Goal: Find specific page/section: Find specific page/section

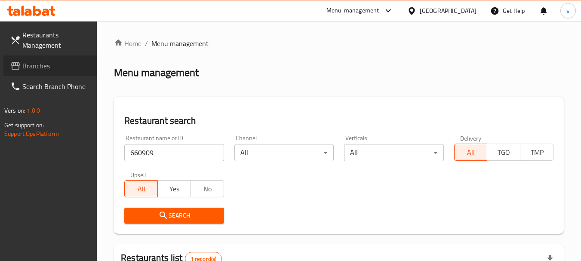
click at [35, 75] on link "Branches" at bounding box center [50, 65] width 94 height 21
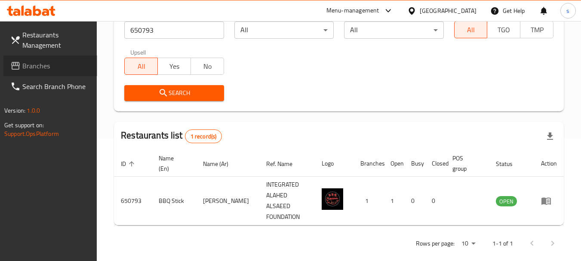
click at [42, 63] on span "Branches" at bounding box center [56, 66] width 68 height 10
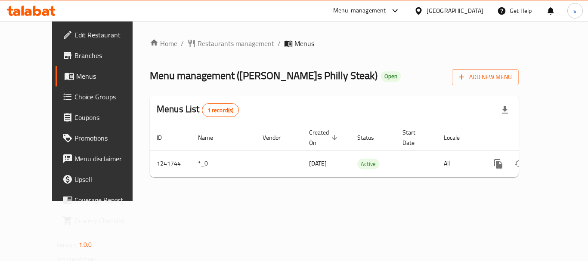
click at [212, 49] on span "Restaurants management" at bounding box center [235, 43] width 77 height 10
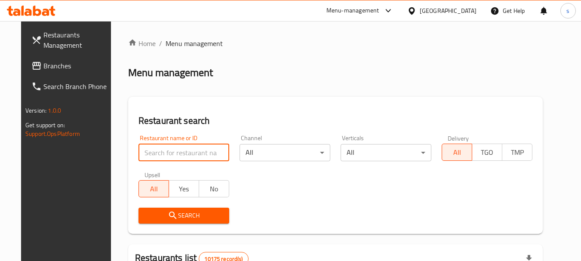
click at [165, 151] on input "search" at bounding box center [184, 152] width 91 height 17
paste input "680834"
type input "680834"
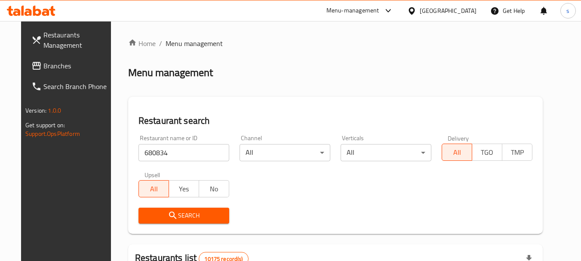
click at [188, 219] on span "Search" at bounding box center [183, 215] width 77 height 11
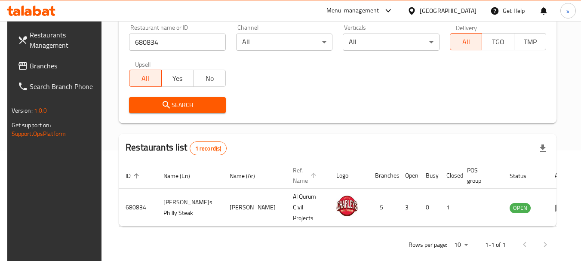
scroll to position [115, 0]
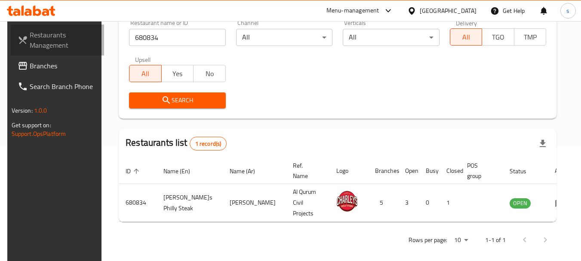
click at [26, 55] on link "Restaurants Management" at bounding box center [58, 40] width 94 height 31
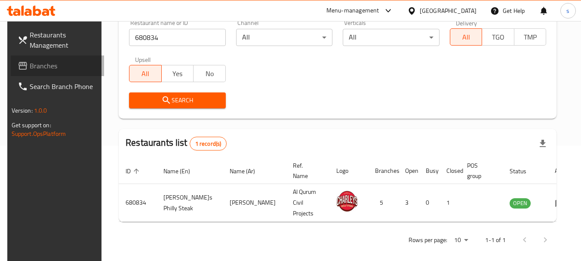
click at [30, 68] on span "Branches" at bounding box center [64, 66] width 68 height 10
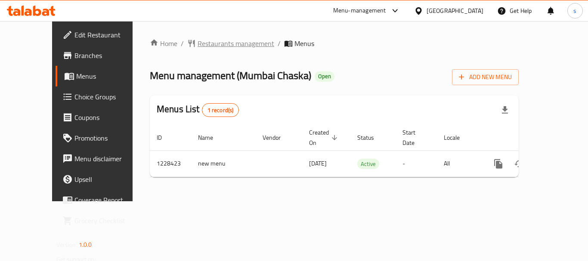
click at [197, 47] on span "Restaurants management" at bounding box center [235, 43] width 77 height 10
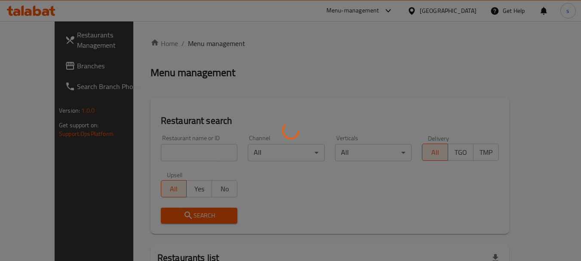
click at [160, 148] on div at bounding box center [290, 130] width 581 height 261
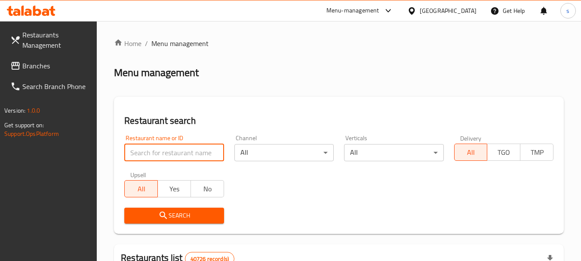
click at [148, 157] on input "search" at bounding box center [173, 152] width 99 height 17
paste input "676425"
type input "676425"
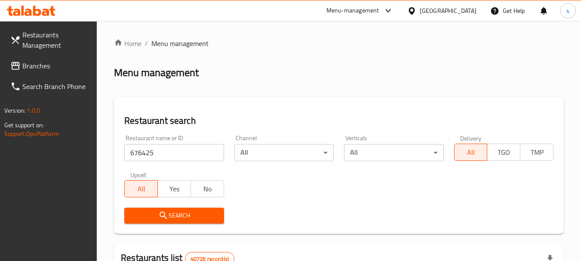
click at [161, 212] on icon "submit" at bounding box center [163, 215] width 7 height 7
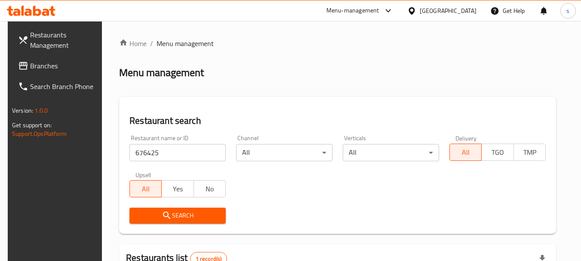
scroll to position [112, 0]
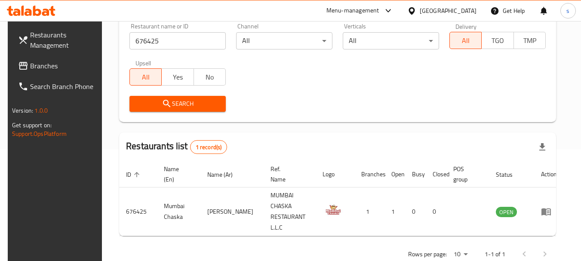
click at [37, 66] on span "Branches" at bounding box center [64, 66] width 68 height 10
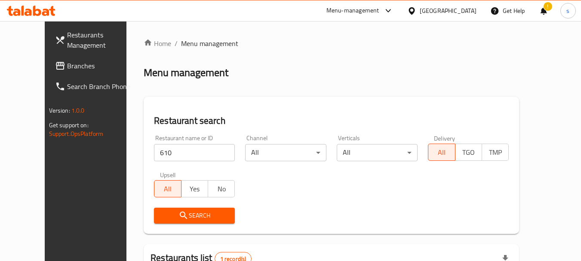
scroll to position [115, 0]
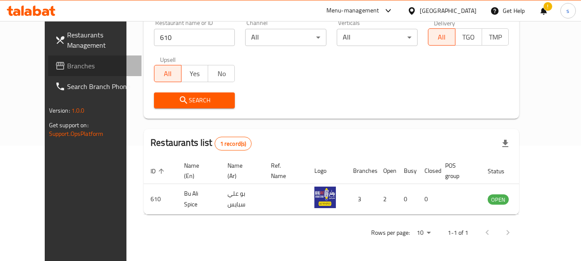
click at [67, 64] on span "Branches" at bounding box center [101, 66] width 68 height 10
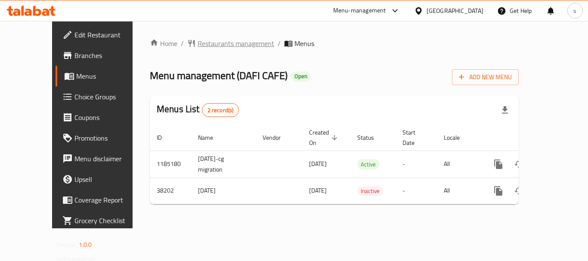
click at [201, 48] on span "Restaurants management" at bounding box center [235, 43] width 77 height 10
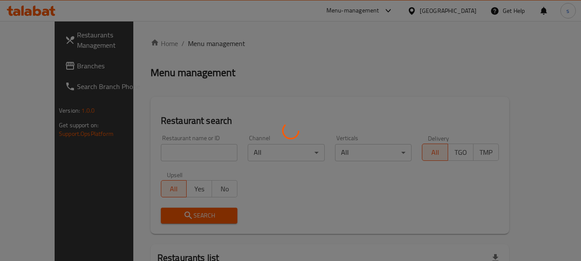
click at [159, 147] on div at bounding box center [290, 130] width 581 height 261
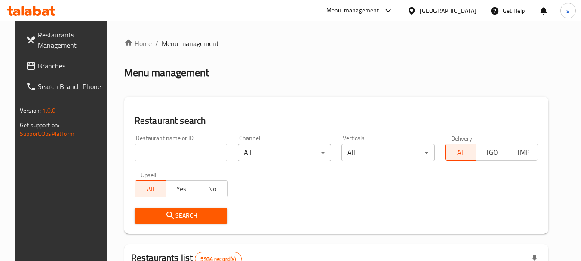
click at [154, 154] on input "search" at bounding box center [181, 152] width 93 height 17
paste input "19882"
type input "19882"
click at [166, 216] on icon "submit" at bounding box center [169, 215] width 7 height 7
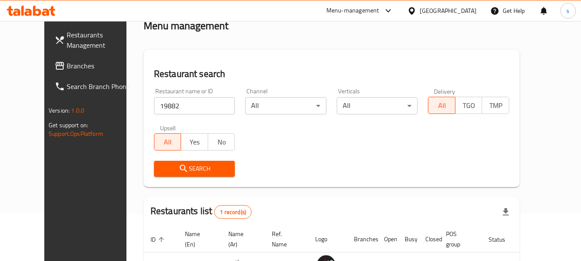
scroll to position [115, 0]
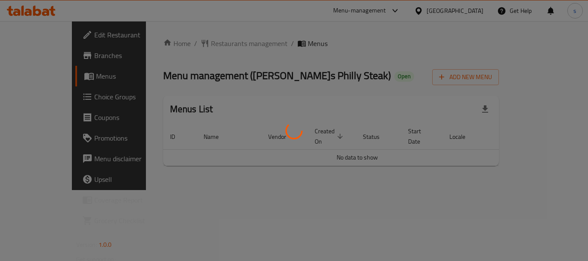
click at [210, 43] on div at bounding box center [294, 130] width 588 height 261
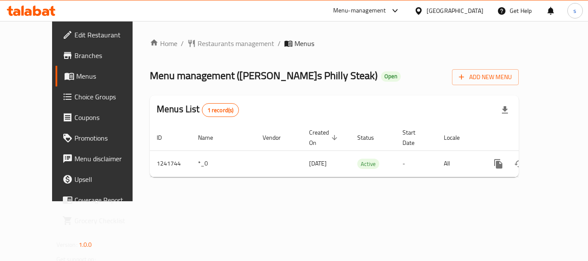
click at [203, 45] on span "Restaurants management" at bounding box center [235, 43] width 77 height 10
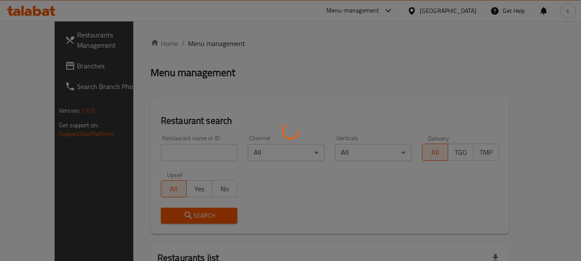
click at [152, 153] on div at bounding box center [290, 130] width 581 height 261
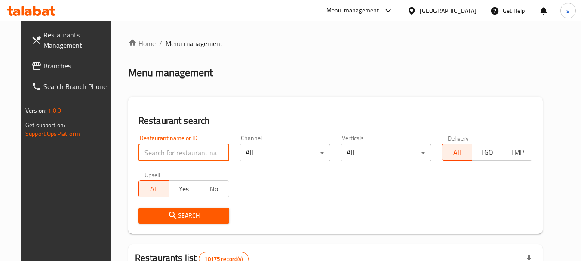
click at [163, 148] on input "search" at bounding box center [184, 152] width 91 height 17
paste input "680834"
type input "680834"
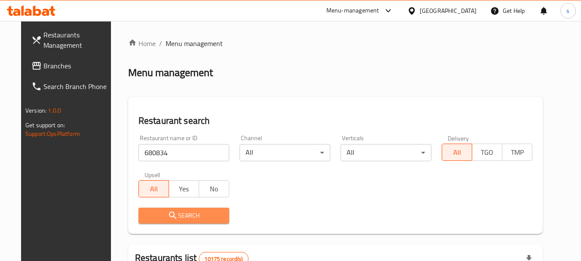
click at [168, 212] on icon "submit" at bounding box center [173, 215] width 10 height 10
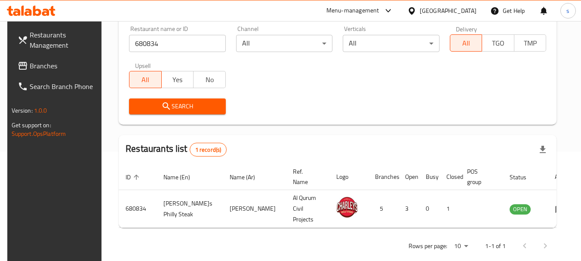
scroll to position [115, 0]
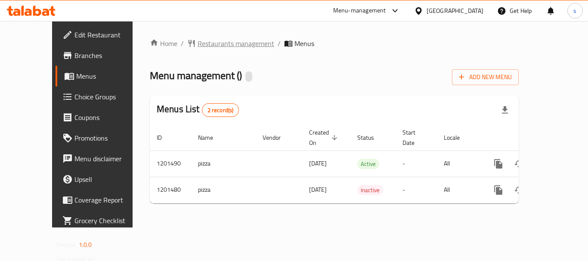
click at [213, 44] on span "Restaurants management" at bounding box center [235, 43] width 77 height 10
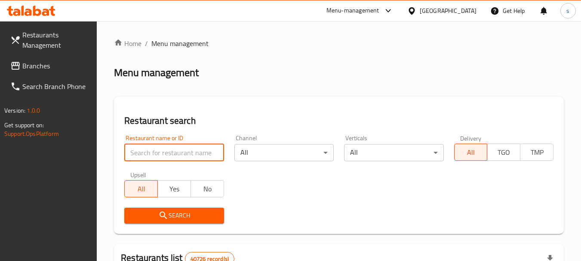
click at [145, 150] on input "search" at bounding box center [173, 152] width 99 height 17
paste input "668920"
type input "668920"
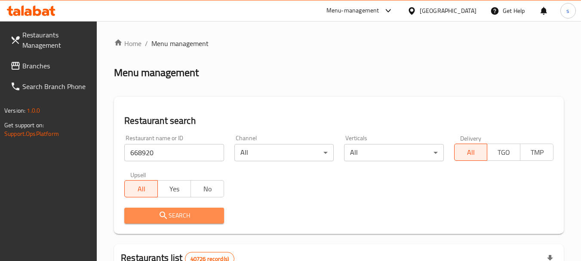
click at [169, 214] on span "Search" at bounding box center [174, 215] width 86 height 11
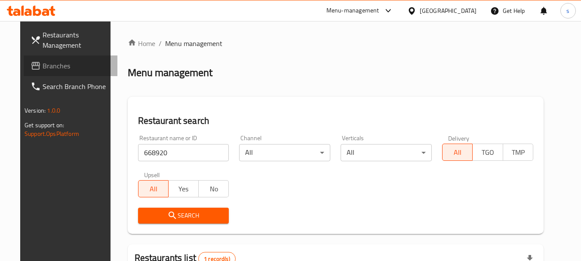
click at [43, 65] on span "Branches" at bounding box center [77, 66] width 68 height 10
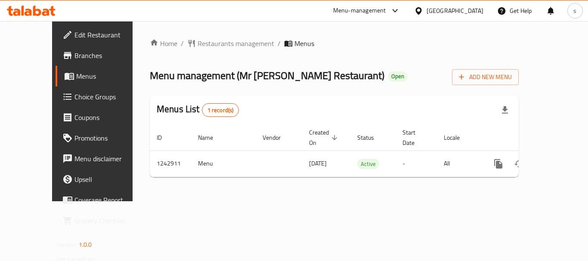
click at [200, 46] on div "Home / Restaurants management / Menus Menu management ( Mr [PERSON_NAME] Restau…" at bounding box center [334, 111] width 369 height 146
click at [197, 43] on span "Restaurants management" at bounding box center [235, 43] width 77 height 10
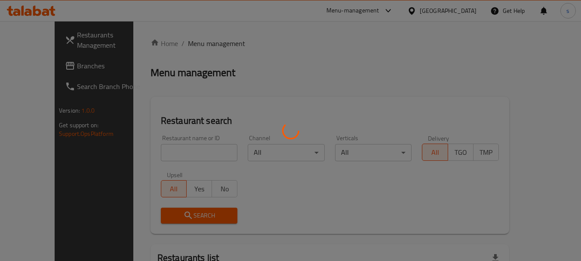
click at [162, 162] on div at bounding box center [290, 130] width 581 height 261
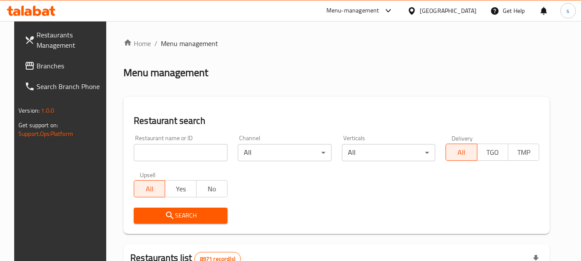
click at [172, 150] on input "search" at bounding box center [181, 152] width 94 height 17
paste input "681360"
type input "681360"
click at [181, 215] on span "Search" at bounding box center [181, 215] width 80 height 11
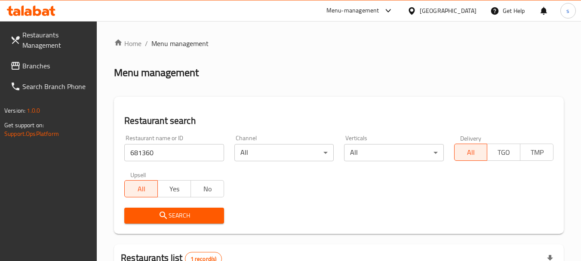
scroll to position [112, 0]
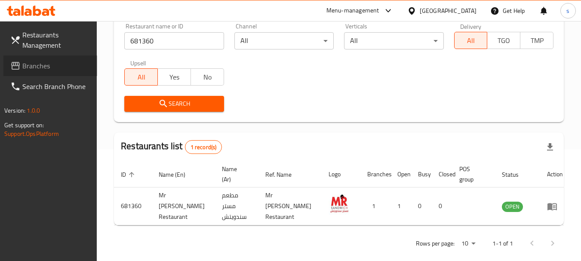
click at [42, 63] on span "Branches" at bounding box center [56, 66] width 68 height 10
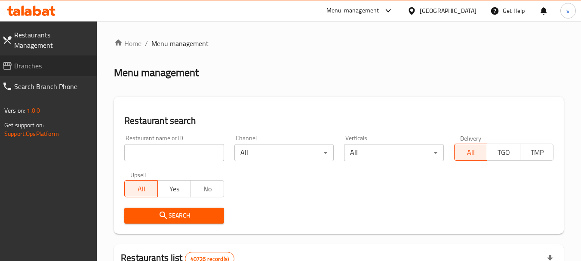
click at [28, 61] on span "Branches" at bounding box center [52, 66] width 76 height 10
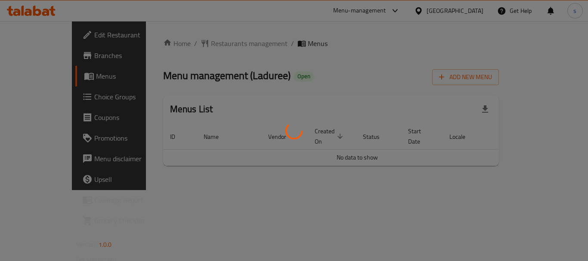
click at [200, 44] on div at bounding box center [294, 130] width 588 height 261
click at [207, 44] on div at bounding box center [294, 130] width 588 height 261
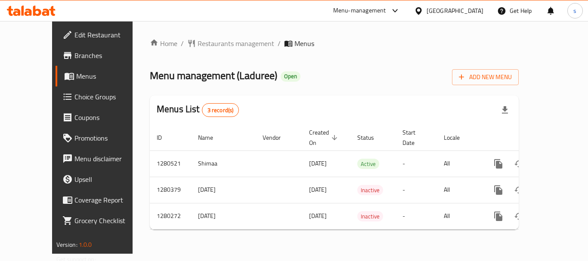
click at [208, 42] on div at bounding box center [294, 130] width 588 height 261
click at [208, 42] on span "Restaurants management" at bounding box center [235, 43] width 77 height 10
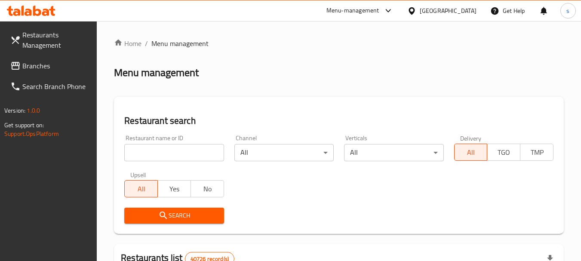
click at [166, 150] on input "search" at bounding box center [173, 152] width 99 height 17
paste input "693717"
type input "693717"
click at [156, 220] on span "Search" at bounding box center [174, 215] width 86 height 11
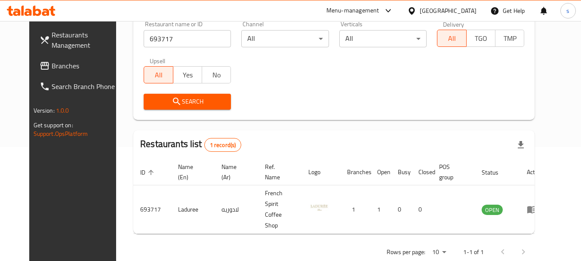
scroll to position [115, 0]
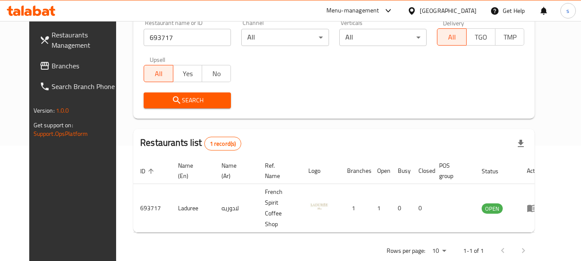
click at [66, 68] on span "Branches" at bounding box center [86, 66] width 68 height 10
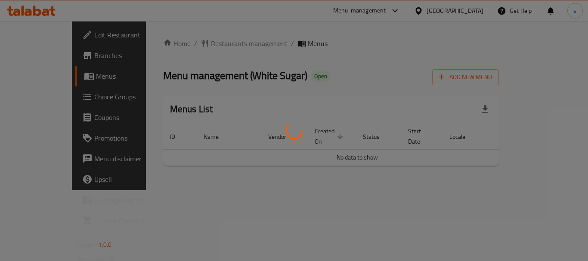
click at [206, 46] on div at bounding box center [294, 130] width 588 height 261
click at [213, 43] on div at bounding box center [294, 130] width 588 height 261
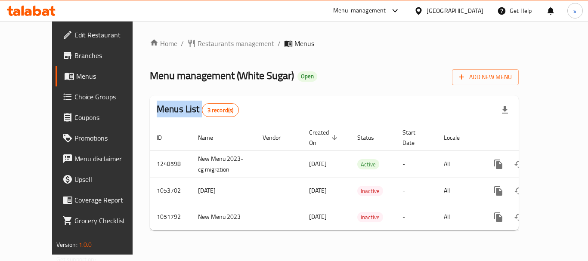
click at [213, 43] on div at bounding box center [294, 130] width 588 height 261
click at [213, 43] on span "Restaurants management" at bounding box center [235, 43] width 77 height 10
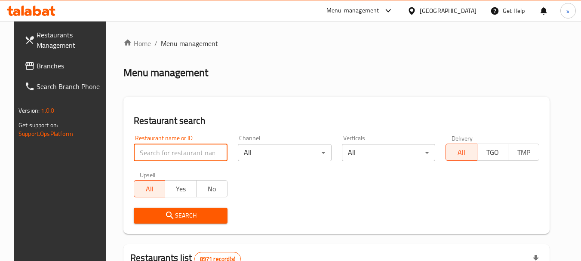
click at [172, 153] on input "search" at bounding box center [181, 152] width 94 height 17
paste input "10958"
type input "10958"
click at [168, 223] on button "Search" at bounding box center [181, 216] width 94 height 16
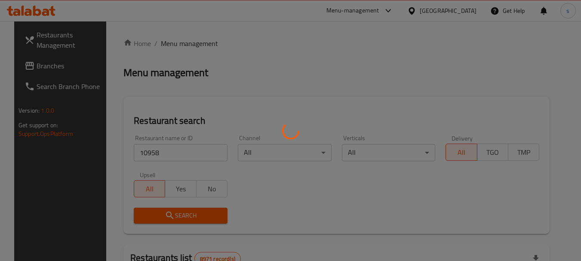
click at [173, 211] on div at bounding box center [290, 130] width 581 height 261
click at [175, 216] on div at bounding box center [290, 130] width 581 height 261
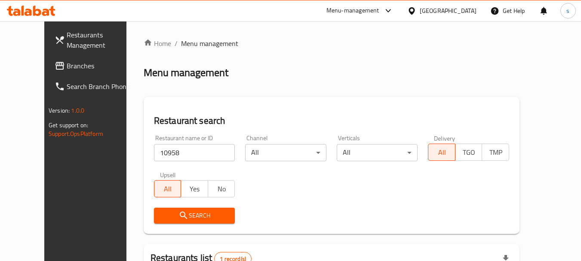
click at [297, 170] on div "Restaurant name or ID 10958 Restaurant name or ID Channel All ​ Verticals All ​…" at bounding box center [332, 179] width 366 height 99
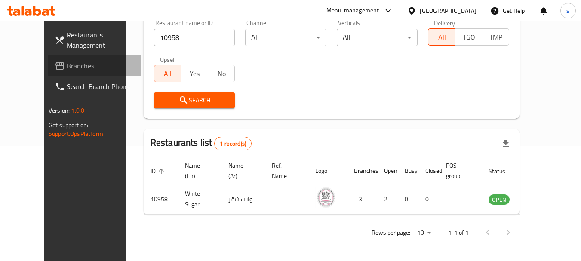
click at [67, 62] on span "Branches" at bounding box center [101, 66] width 68 height 10
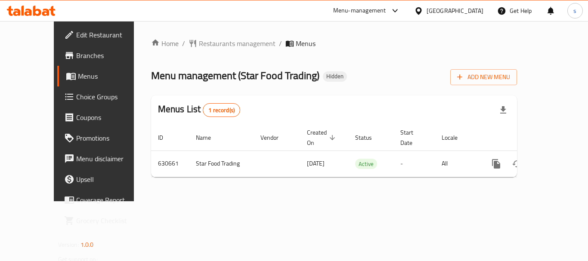
click at [204, 47] on span "Restaurants management" at bounding box center [237, 43] width 77 height 10
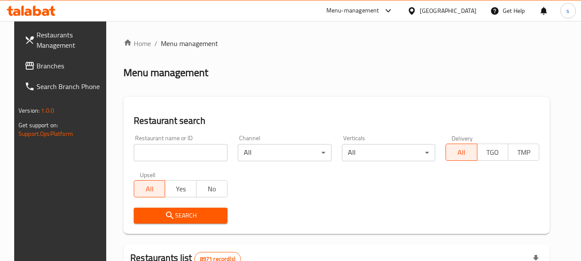
click at [165, 149] on div at bounding box center [290, 130] width 581 height 261
click at [165, 149] on input "search" at bounding box center [181, 152] width 94 height 17
paste input "639573"
type input "639573"
click at [169, 212] on span "Search" at bounding box center [181, 215] width 80 height 11
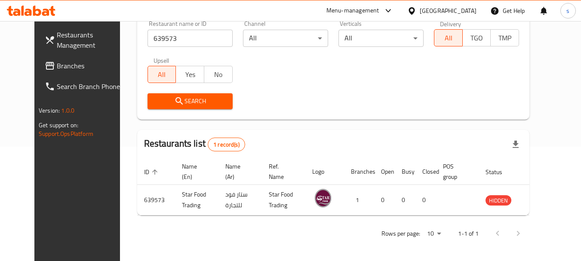
scroll to position [115, 0]
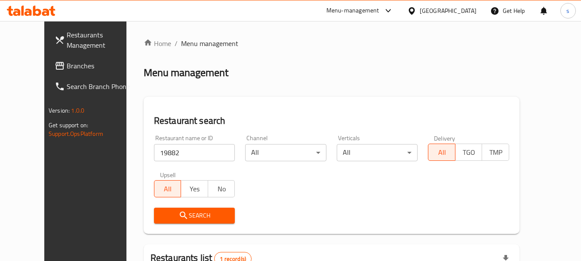
scroll to position [115, 0]
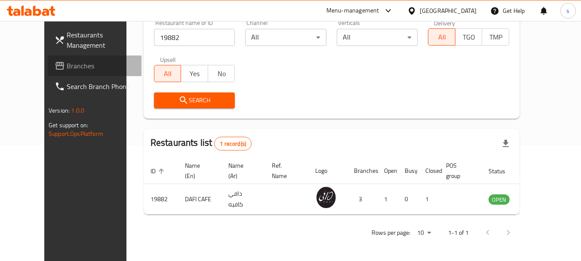
click at [67, 63] on span "Branches" at bounding box center [101, 66] width 68 height 10
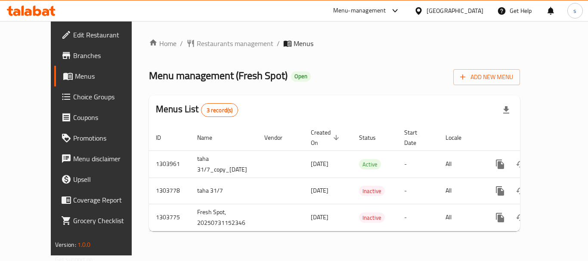
click at [181, 40] on div "Home / Restaurants management / Menus Menu management ( Fresh Spot ) Open Add N…" at bounding box center [334, 138] width 371 height 200
click at [197, 44] on span "Restaurants management" at bounding box center [235, 43] width 77 height 10
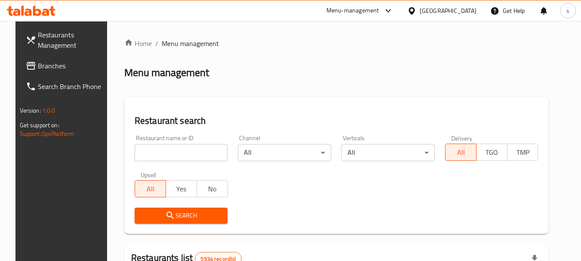
click at [151, 155] on input "search" at bounding box center [181, 152] width 93 height 17
paste input "702974"
type input "702974"
click at [179, 215] on span "Search" at bounding box center [182, 215] width 80 height 11
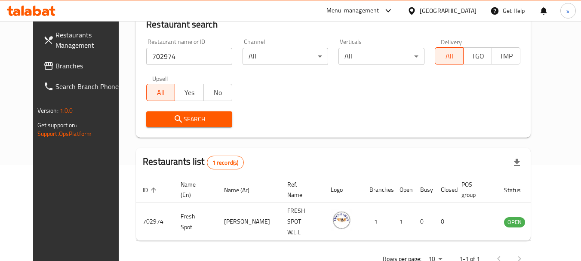
scroll to position [115, 0]
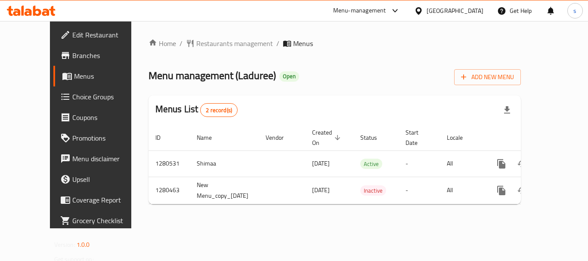
click at [191, 44] on div "Home / Restaurants management / Menus Menu management ( Laduree ) Open Add New …" at bounding box center [334, 124] width 373 height 173
click at [196, 44] on span "Restaurants management" at bounding box center [234, 43] width 77 height 10
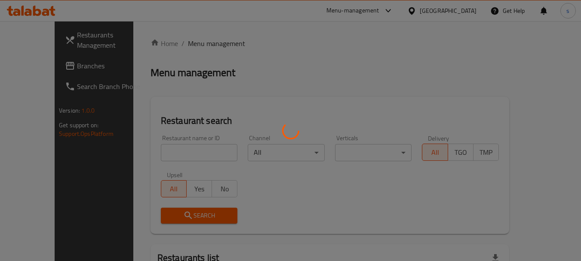
click at [162, 148] on div at bounding box center [290, 130] width 581 height 261
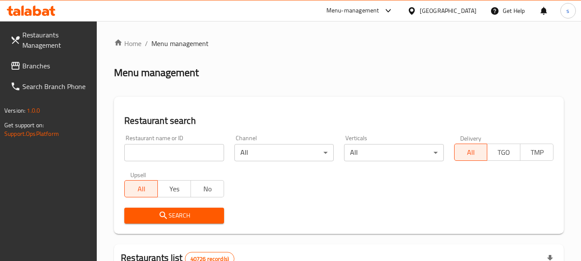
click at [164, 152] on input "search" at bounding box center [173, 152] width 99 height 17
paste input "693801"
type input "693801"
click at [163, 220] on icon "submit" at bounding box center [163, 215] width 10 height 10
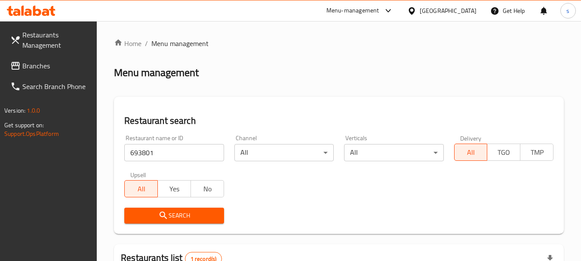
click at [357, 204] on div "Search" at bounding box center [339, 216] width 440 height 26
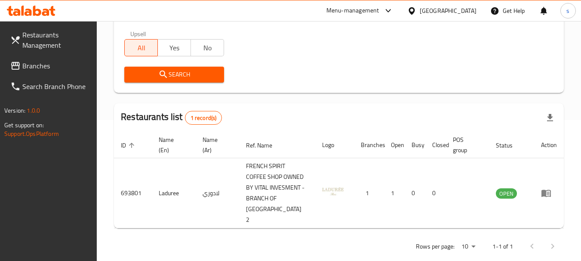
scroll to position [155, 0]
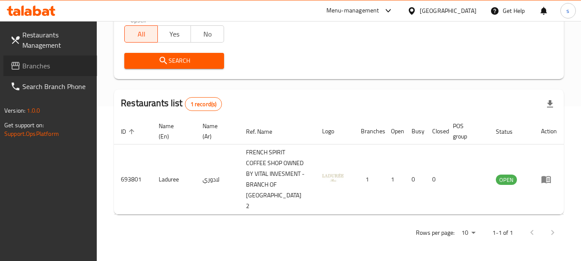
click at [53, 65] on span "Branches" at bounding box center [56, 66] width 68 height 10
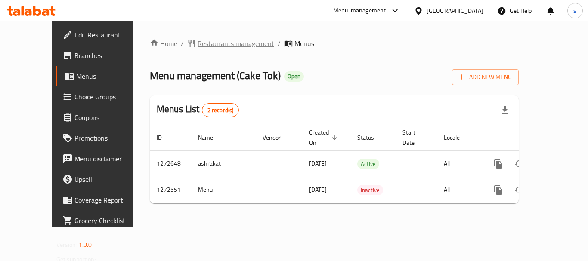
click at [197, 44] on span "Restaurants management" at bounding box center [235, 43] width 77 height 10
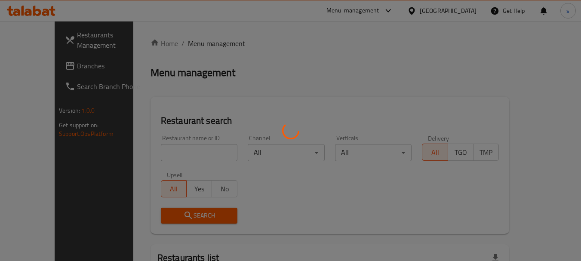
click at [149, 148] on div at bounding box center [290, 130] width 581 height 261
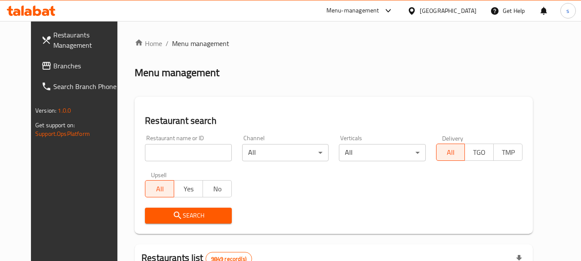
click at [150, 149] on input "search" at bounding box center [188, 152] width 86 height 17
paste input "690314"
type input "690314"
click at [173, 214] on icon "submit" at bounding box center [178, 215] width 10 height 10
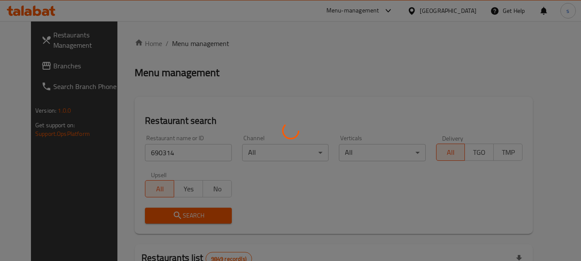
click at [163, 214] on div at bounding box center [290, 130] width 581 height 261
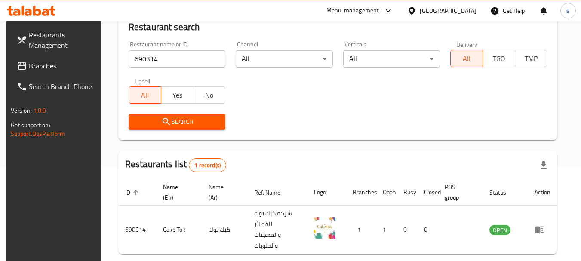
scroll to position [123, 0]
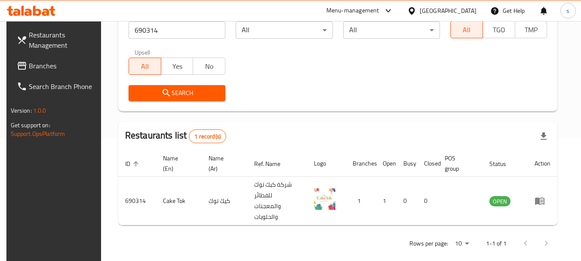
click at [43, 70] on span "Branches" at bounding box center [63, 66] width 68 height 10
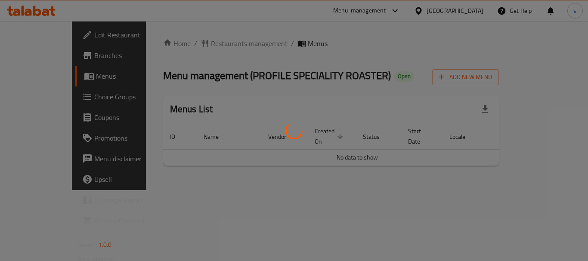
click at [191, 44] on div at bounding box center [294, 130] width 588 height 261
click at [197, 45] on div at bounding box center [294, 130] width 588 height 261
click at [217, 41] on div at bounding box center [294, 130] width 588 height 261
click at [213, 44] on div at bounding box center [294, 130] width 588 height 261
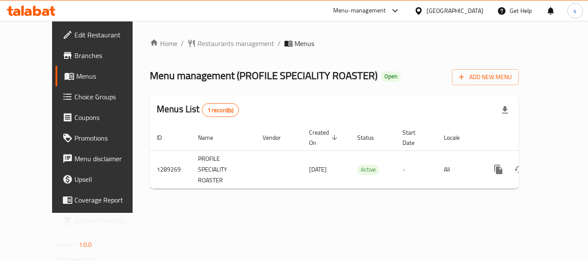
click at [213, 44] on div "Home / Restaurants management / Menus Menu management ( PROFILE SPECIALITY ROAS…" at bounding box center [334, 116] width 369 height 157
click at [213, 44] on span "Restaurants management" at bounding box center [235, 43] width 77 height 10
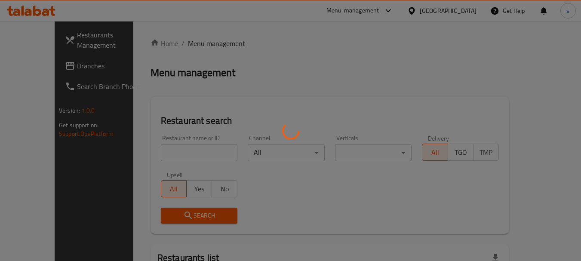
click at [160, 150] on div at bounding box center [290, 130] width 581 height 261
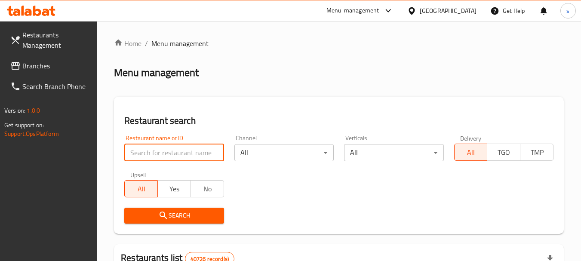
click at [150, 150] on input "search" at bounding box center [173, 152] width 99 height 17
paste input "697610"
type input "697610"
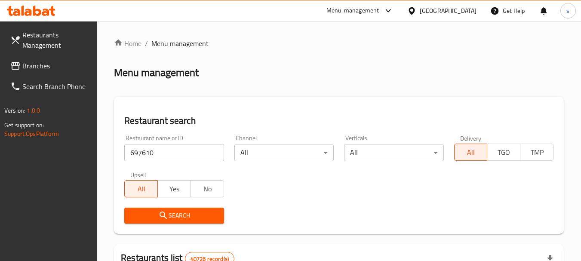
click at [146, 216] on span "Search" at bounding box center [174, 215] width 86 height 11
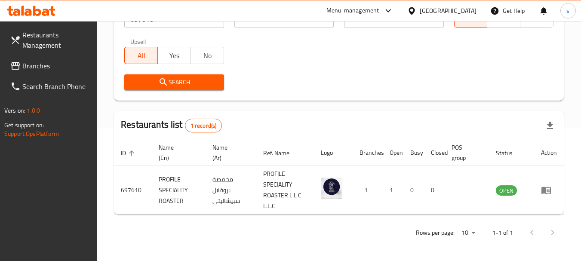
click at [25, 61] on span "Branches" at bounding box center [56, 66] width 68 height 10
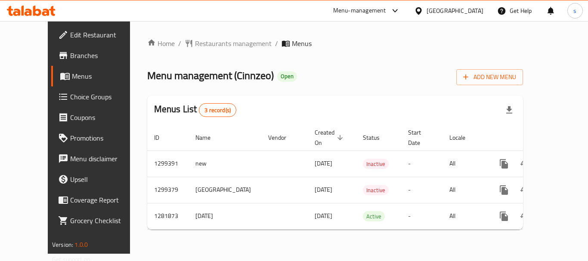
click at [206, 43] on div "Home / Restaurants management / Menus Menu management ( Cinnzeo ) Open Add New …" at bounding box center [335, 137] width 376 height 198
click at [215, 46] on span "Restaurants management" at bounding box center [233, 43] width 77 height 10
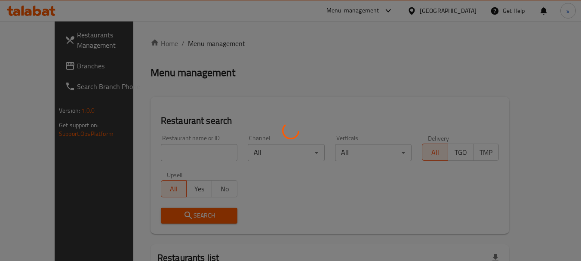
click at [158, 151] on div at bounding box center [290, 130] width 581 height 261
click at [143, 148] on div at bounding box center [290, 130] width 581 height 261
click at [163, 151] on div at bounding box center [290, 130] width 581 height 261
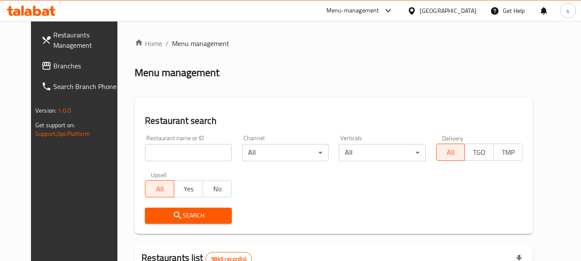
click at [166, 141] on div "Restaurant name or ID Restaurant name or ID" at bounding box center [188, 148] width 86 height 26
click at [169, 150] on input "search" at bounding box center [188, 152] width 86 height 17
paste input "694309"
type input "694309"
click at [153, 215] on span "Search" at bounding box center [188, 215] width 73 height 11
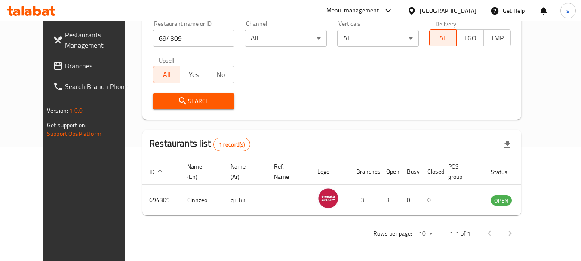
scroll to position [115, 0]
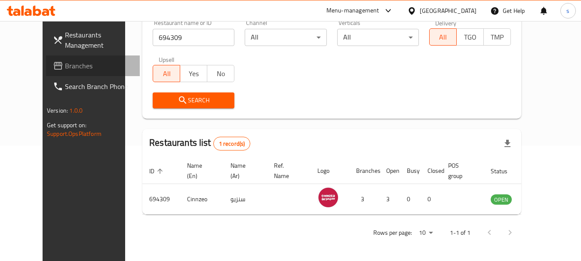
click at [65, 62] on span "Branches" at bounding box center [99, 66] width 68 height 10
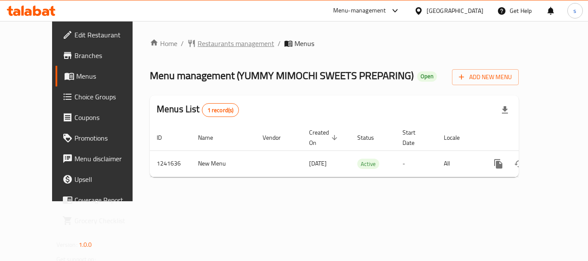
click at [200, 43] on span "Restaurants management" at bounding box center [235, 43] width 77 height 10
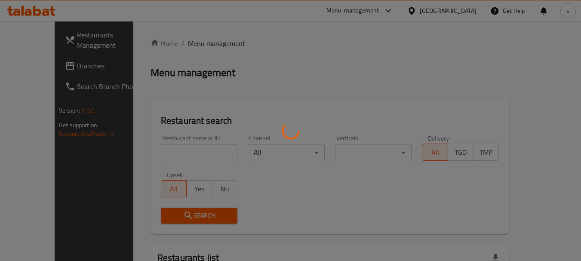
click at [159, 149] on div at bounding box center [290, 130] width 581 height 261
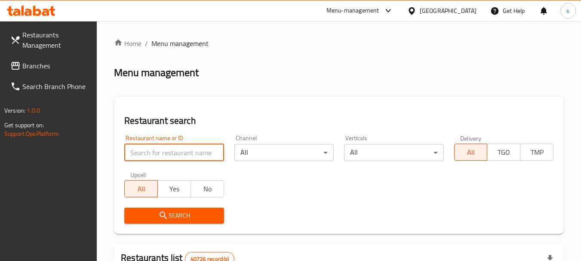
click at [150, 160] on input "search" at bounding box center [173, 152] width 99 height 17
paste input "680777"
type input "680777"
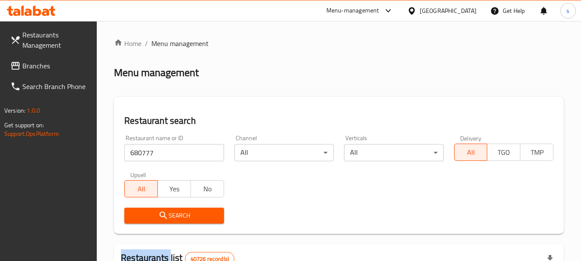
click at [169, 206] on div "Search" at bounding box center [174, 216] width 110 height 26
click at [167, 214] on icon "submit" at bounding box center [163, 215] width 10 height 10
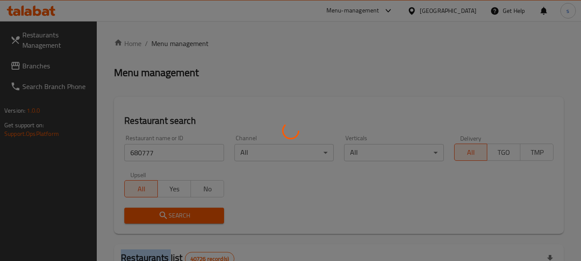
click at [167, 214] on div at bounding box center [290, 130] width 581 height 261
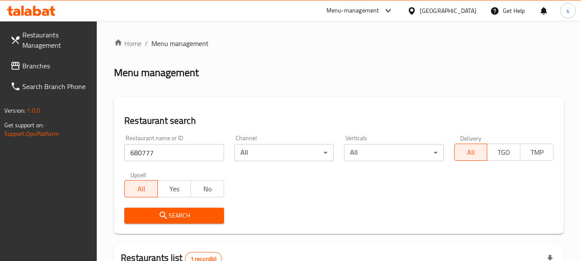
click at [383, 225] on div "Search" at bounding box center [339, 216] width 440 height 26
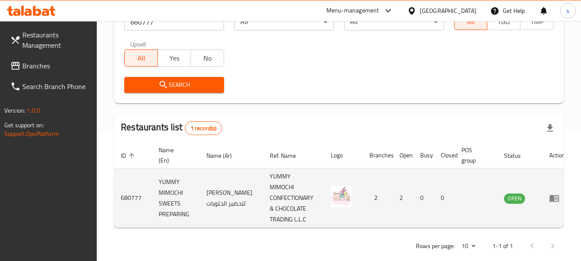
scroll to position [133, 0]
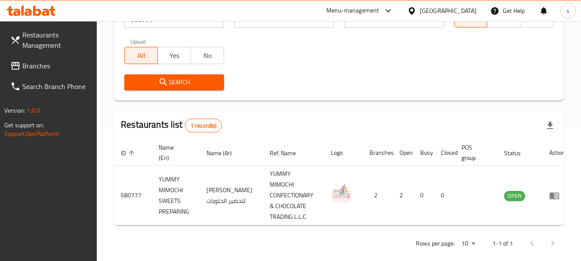
click at [46, 62] on span "Branches" at bounding box center [56, 66] width 68 height 10
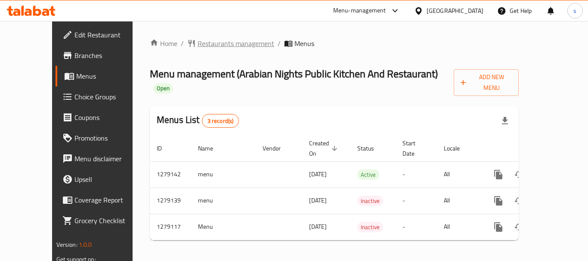
click at [210, 45] on span "Restaurants management" at bounding box center [235, 43] width 77 height 10
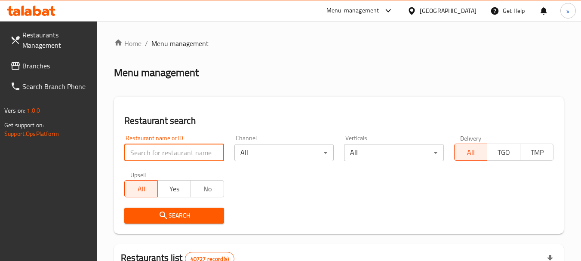
click at [152, 151] on input "search" at bounding box center [173, 152] width 99 height 17
paste input "692918"
type input "692918"
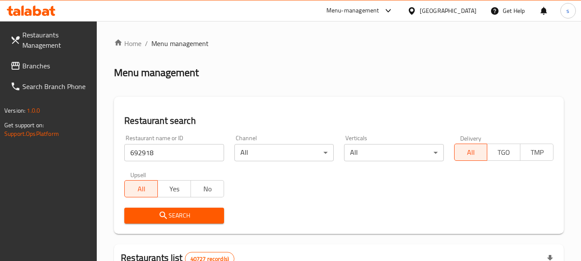
click at [157, 218] on span "Search" at bounding box center [174, 215] width 86 height 11
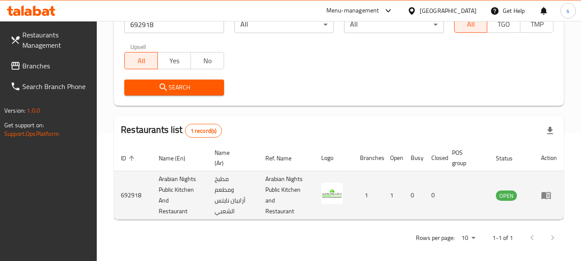
scroll to position [133, 0]
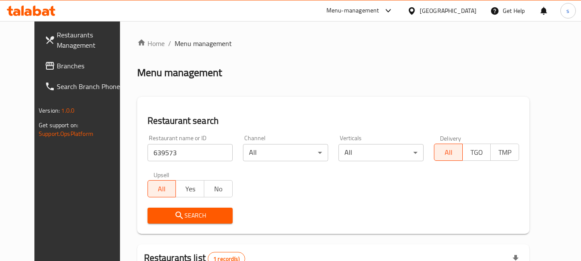
scroll to position [115, 0]
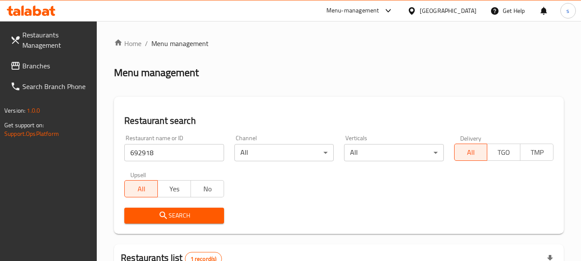
scroll to position [133, 0]
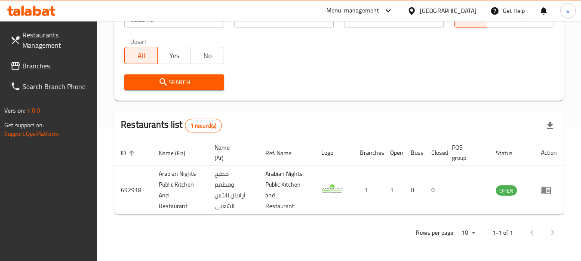
click at [48, 67] on span "Branches" at bounding box center [56, 66] width 68 height 10
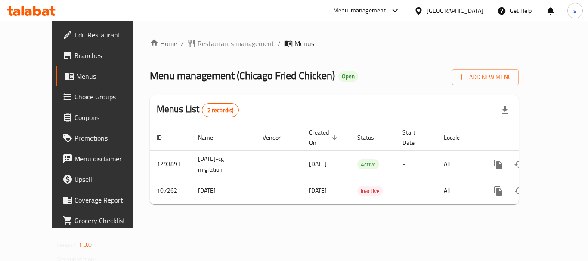
click at [197, 44] on span "Restaurants management" at bounding box center [235, 43] width 77 height 10
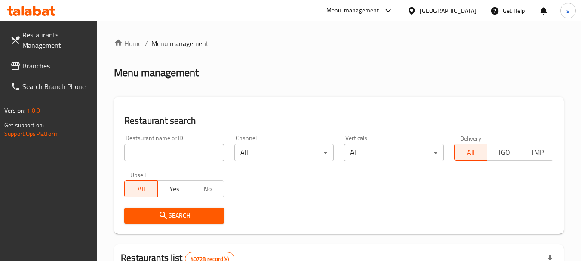
click at [148, 153] on div at bounding box center [290, 130] width 581 height 261
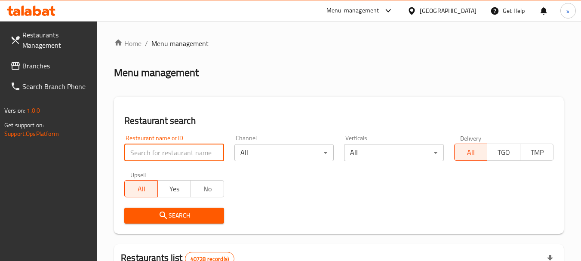
click at [146, 157] on input "search" at bounding box center [173, 152] width 99 height 17
paste input "603437"
type input "603437"
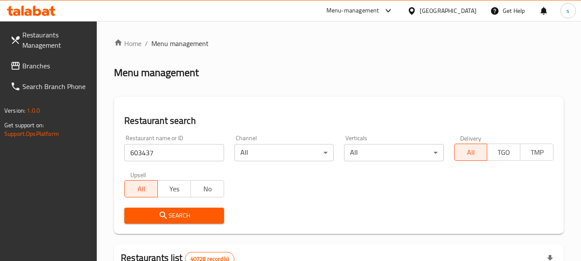
drag, startPoint x: 154, startPoint y: 217, endPoint x: 10, endPoint y: 168, distance: 152.1
click at [154, 217] on span "Search" at bounding box center [174, 215] width 86 height 11
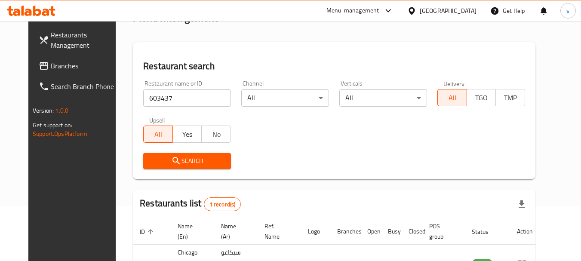
scroll to position [112, 0]
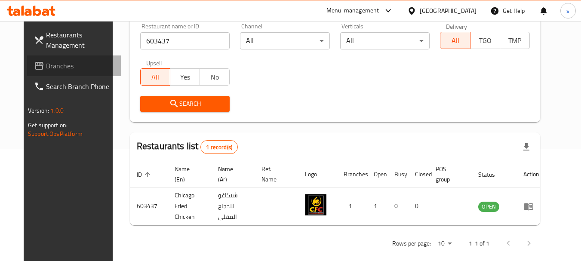
click at [49, 64] on span "Branches" at bounding box center [80, 66] width 68 height 10
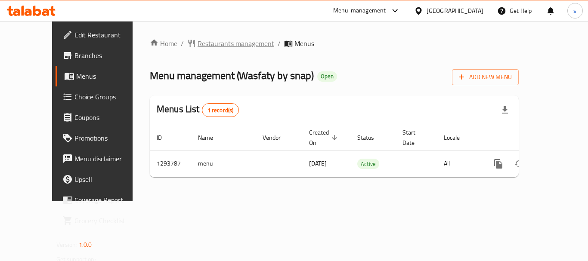
click at [197, 45] on span "Restaurants management" at bounding box center [235, 43] width 77 height 10
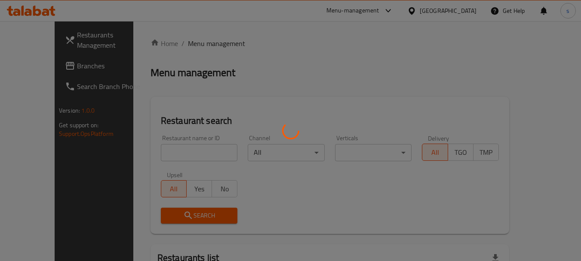
click at [154, 153] on div at bounding box center [290, 130] width 581 height 261
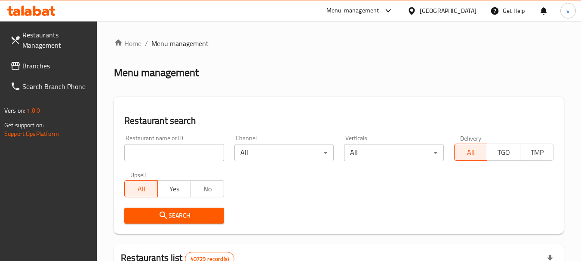
click at [157, 153] on input "search" at bounding box center [173, 152] width 99 height 17
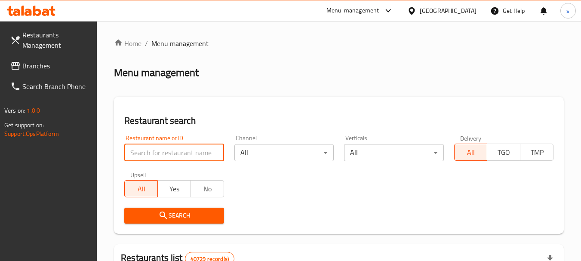
paste input "699677"
type input "699677"
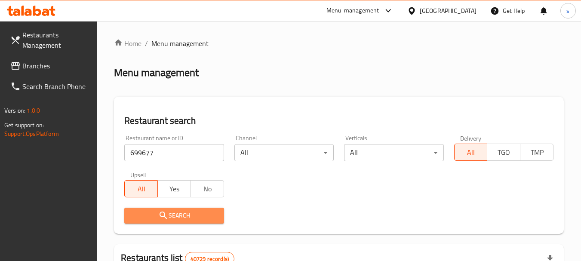
click at [157, 219] on span "Search" at bounding box center [174, 215] width 86 height 11
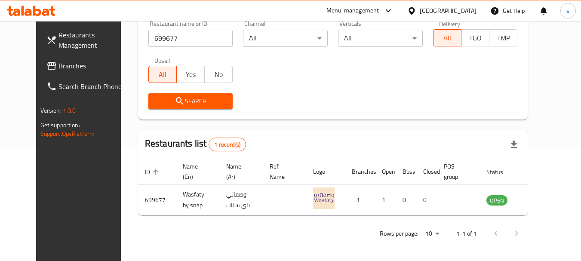
scroll to position [115, 0]
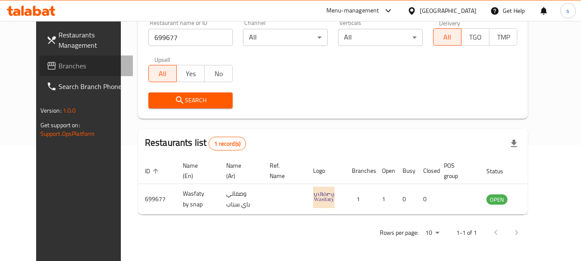
click at [59, 68] on span "Branches" at bounding box center [93, 66] width 68 height 10
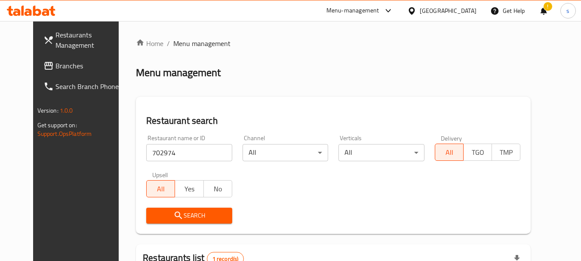
scroll to position [115, 0]
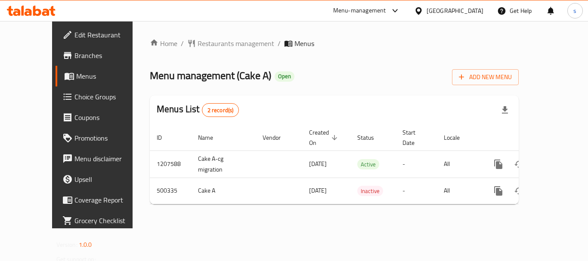
click at [179, 45] on div "Home / Restaurants management / Menus Menu management ( Cake A ) Open Add New M…" at bounding box center [334, 124] width 369 height 173
click at [197, 44] on span "Restaurants management" at bounding box center [235, 43] width 77 height 10
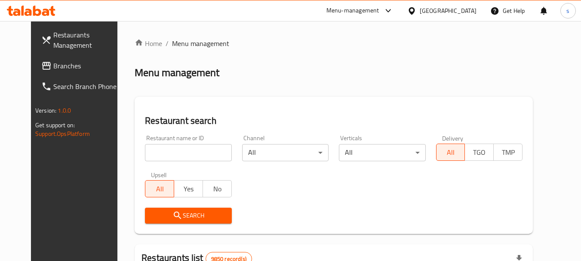
click at [135, 148] on div "Home / Menu management Menu management Restaurant search Restaurant name or ID …" at bounding box center [334, 266] width 398 height 456
click at [145, 154] on input "search" at bounding box center [188, 152] width 86 height 17
paste input "634562"
type input "634562"
click at [157, 215] on span "Search" at bounding box center [188, 215] width 73 height 11
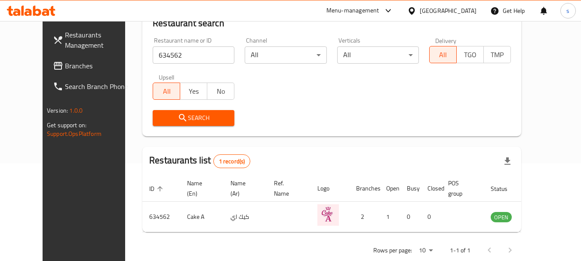
scroll to position [115, 0]
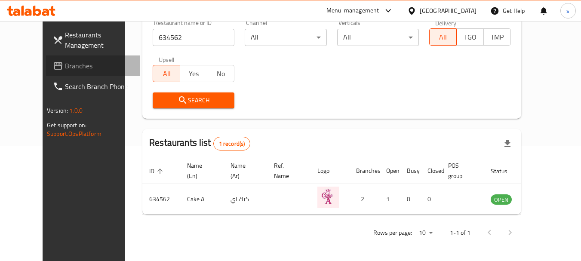
click at [65, 64] on span "Branches" at bounding box center [99, 66] width 68 height 10
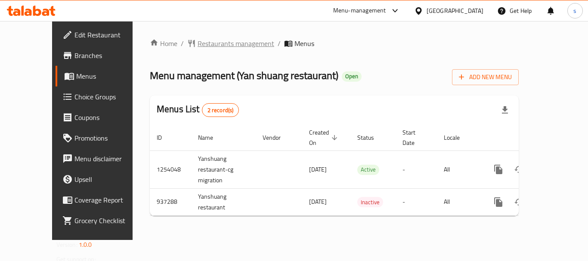
click at [197, 42] on span "Restaurants management" at bounding box center [235, 43] width 77 height 10
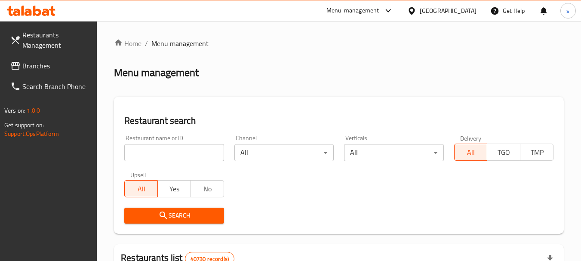
click at [155, 155] on div at bounding box center [290, 130] width 581 height 261
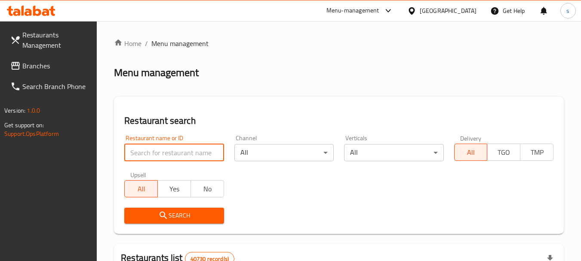
click at [155, 155] on input "search" at bounding box center [173, 152] width 99 height 17
paste input "659065"
type input "659065"
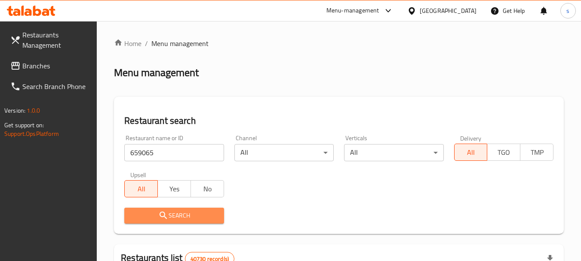
click at [173, 215] on span "Search" at bounding box center [174, 215] width 86 height 11
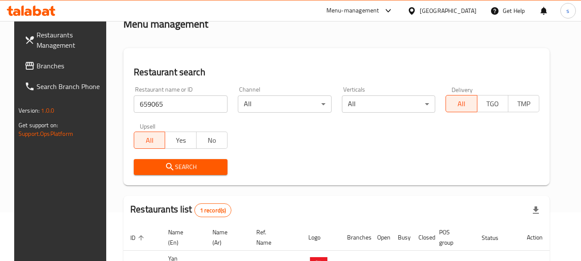
scroll to position [112, 0]
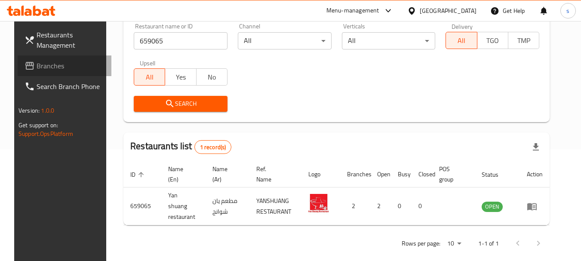
click at [37, 66] on span "Branches" at bounding box center [71, 66] width 68 height 10
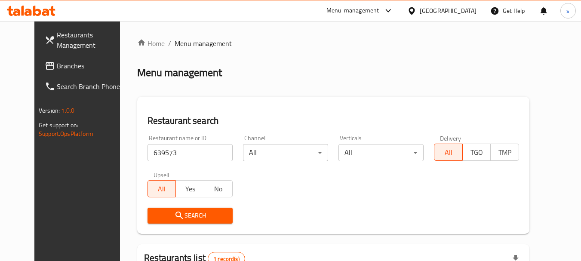
scroll to position [115, 0]
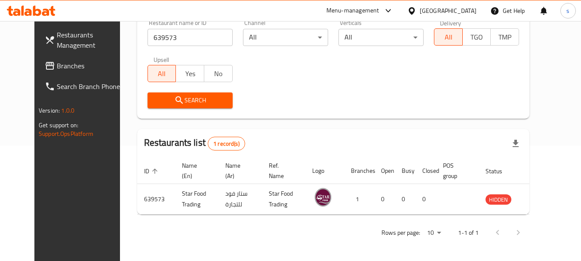
click at [57, 70] on span "Branches" at bounding box center [91, 66] width 68 height 10
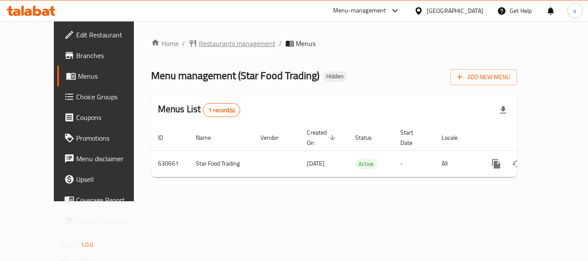
click at [206, 49] on span "Restaurants management" at bounding box center [237, 43] width 77 height 10
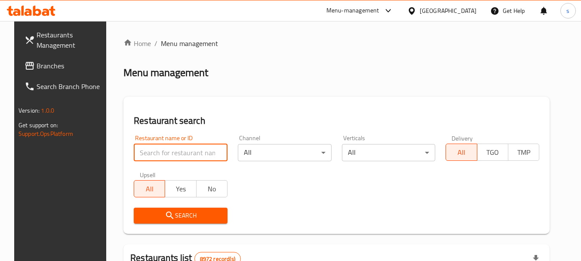
click at [163, 154] on input "search" at bounding box center [181, 152] width 94 height 17
paste input "639573"
type input "639573"
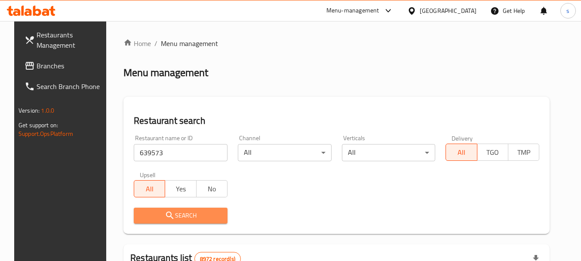
click at [166, 213] on icon "submit" at bounding box center [169, 215] width 7 height 7
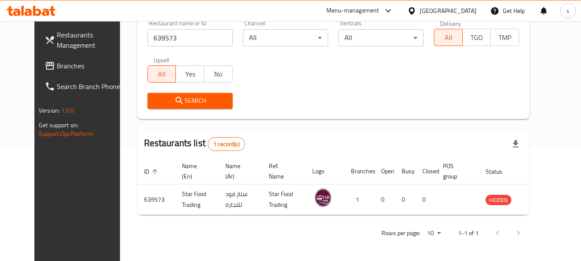
scroll to position [115, 0]
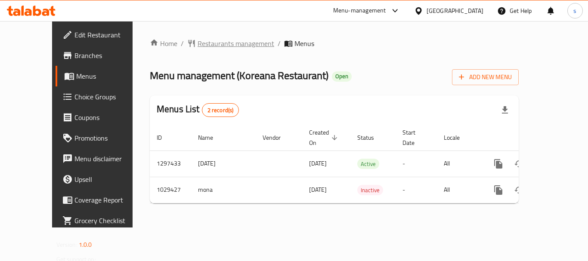
click at [204, 46] on span "Restaurants management" at bounding box center [235, 43] width 77 height 10
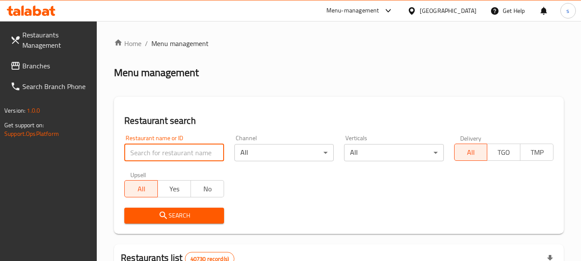
click at [172, 155] on input "search" at bounding box center [173, 152] width 99 height 17
paste input "661206"
type input "661206"
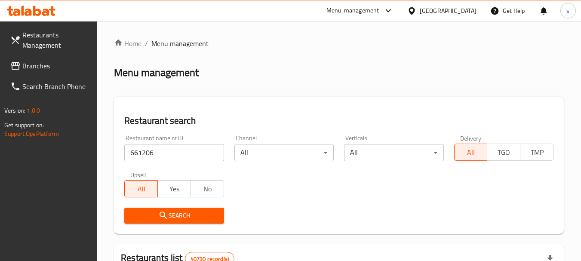
click at [164, 217] on icon "submit" at bounding box center [163, 215] width 10 height 10
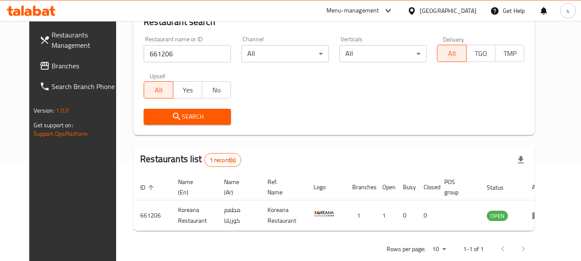
scroll to position [115, 0]
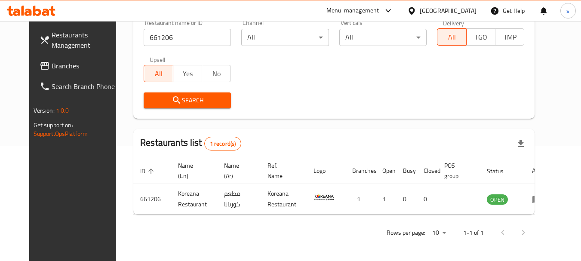
click at [43, 73] on link "Branches" at bounding box center [80, 65] width 94 height 21
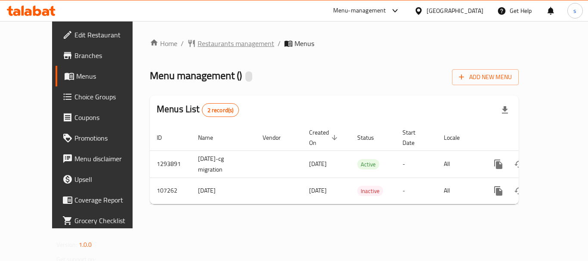
click at [206, 44] on span "Restaurants management" at bounding box center [235, 43] width 77 height 10
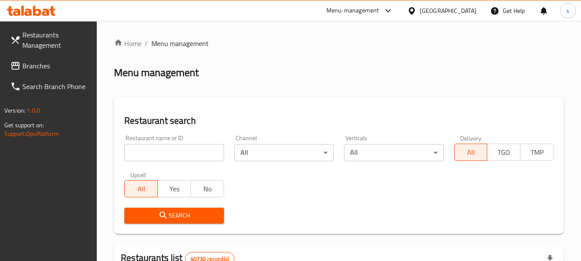
click at [141, 156] on input "search" at bounding box center [173, 152] width 99 height 17
paste input "603437"
type input "603437"
click at [161, 220] on icon "submit" at bounding box center [163, 215] width 10 height 10
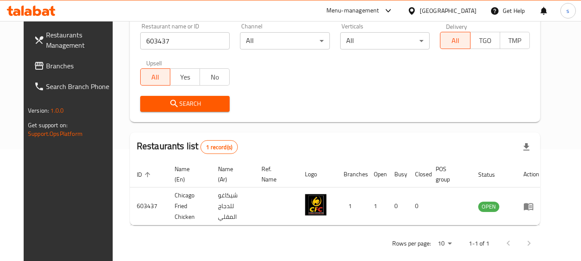
scroll to position [115, 0]
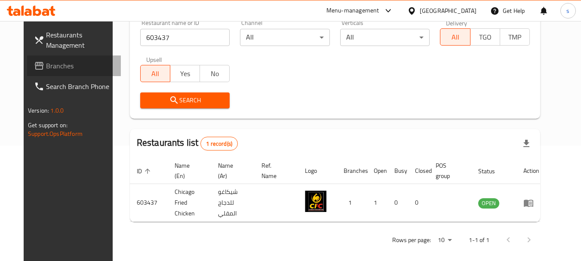
click at [46, 61] on span "Branches" at bounding box center [80, 66] width 68 height 10
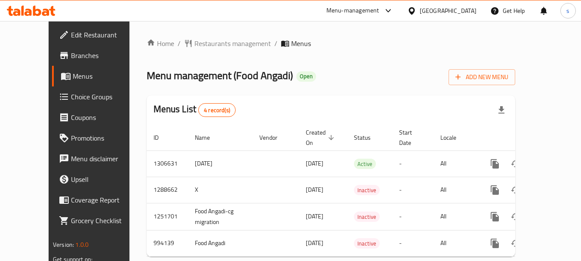
click at [200, 41] on span "Restaurants management" at bounding box center [232, 43] width 77 height 10
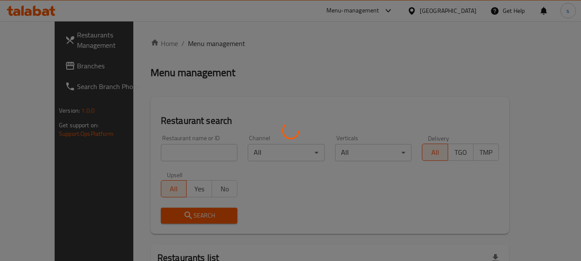
click at [145, 155] on div at bounding box center [290, 130] width 581 height 261
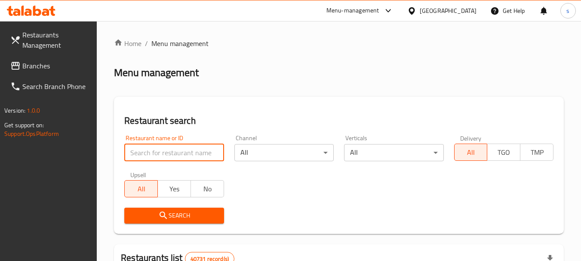
click at [144, 152] on input "search" at bounding box center [173, 152] width 99 height 17
paste input "660366"
type input "660366"
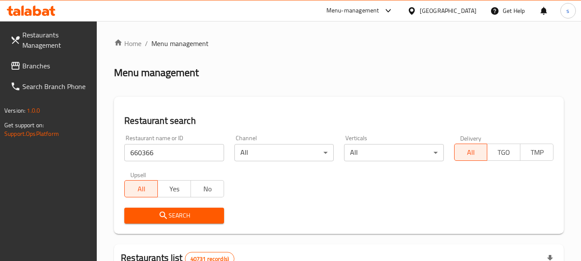
click at [134, 215] on span "Search" at bounding box center [174, 215] width 86 height 11
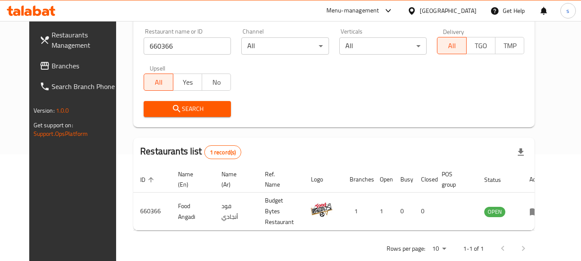
scroll to position [115, 0]
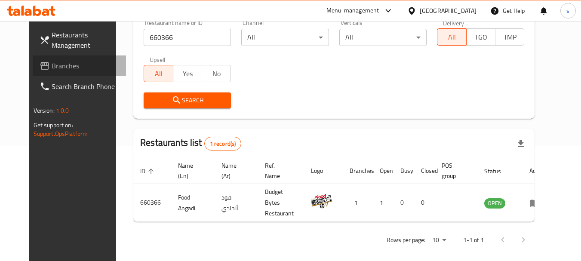
click at [53, 64] on span "Branches" at bounding box center [86, 66] width 68 height 10
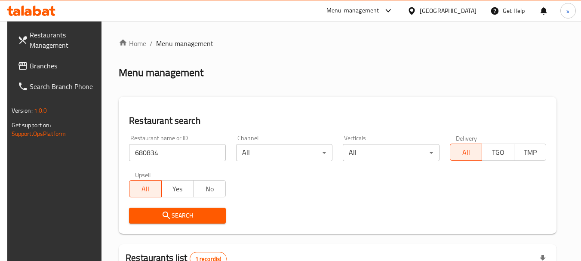
scroll to position [115, 0]
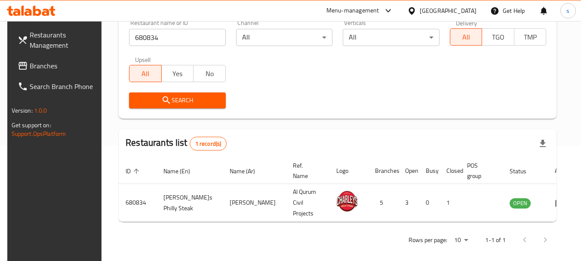
click at [20, 64] on icon at bounding box center [23, 66] width 10 height 10
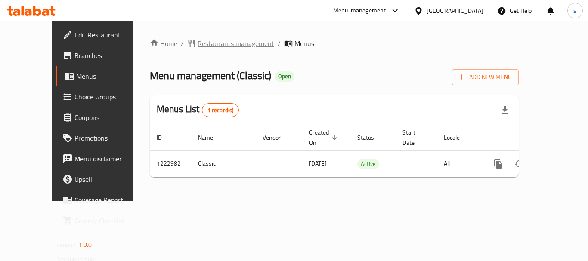
click at [204, 46] on span "Restaurants management" at bounding box center [235, 43] width 77 height 10
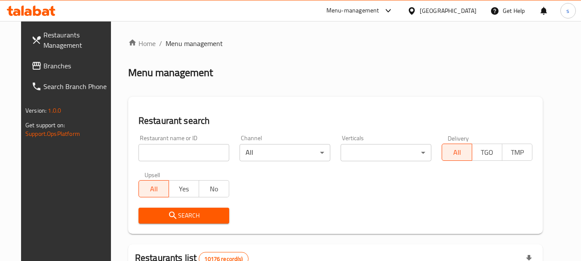
click at [153, 156] on div at bounding box center [290, 130] width 581 height 261
click at [165, 153] on input "search" at bounding box center [184, 152] width 91 height 17
paste input "674230"
type input "674230"
click at [150, 214] on span "Search" at bounding box center [183, 215] width 77 height 11
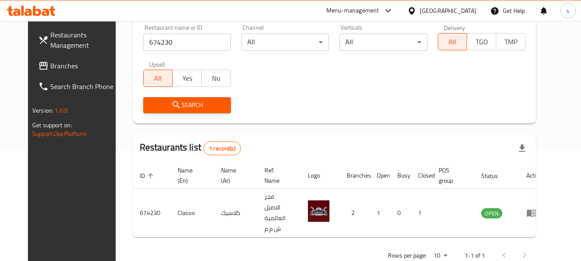
scroll to position [112, 0]
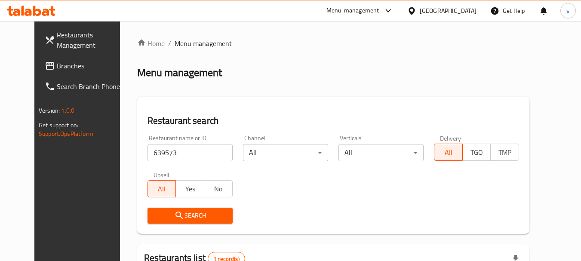
scroll to position [115, 0]
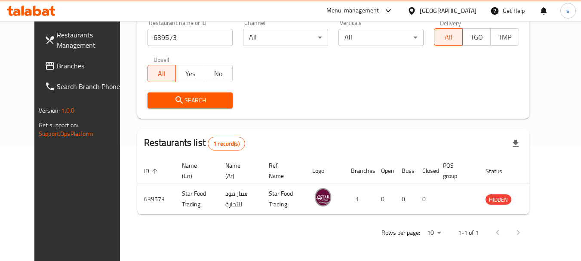
click at [57, 65] on span "Branches" at bounding box center [91, 66] width 68 height 10
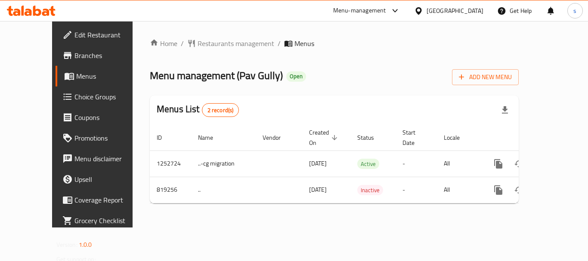
click at [193, 44] on div at bounding box center [294, 130] width 588 height 261
click at [210, 46] on span "Restaurants management" at bounding box center [235, 43] width 77 height 10
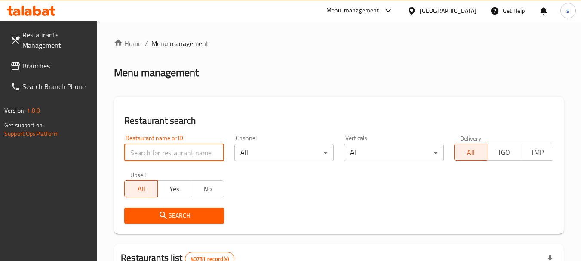
click at [202, 149] on input "search" at bounding box center [173, 152] width 99 height 17
paste input "655033"
type input "655033"
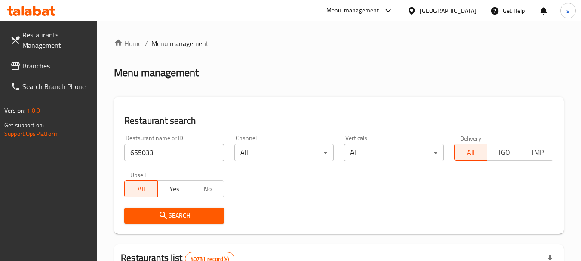
click at [177, 215] on span "Search" at bounding box center [174, 215] width 86 height 11
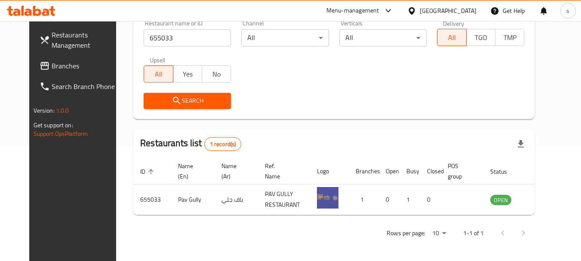
scroll to position [115, 0]
click at [52, 64] on span "Branches" at bounding box center [86, 66] width 68 height 10
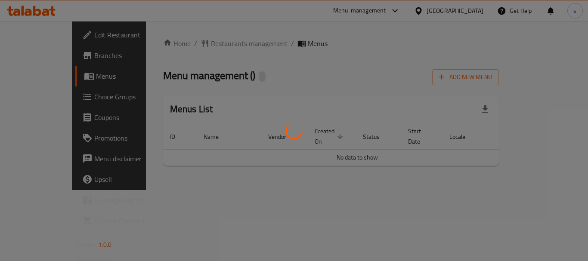
click at [198, 40] on div at bounding box center [294, 130] width 588 height 261
click at [197, 44] on div at bounding box center [294, 130] width 588 height 261
click at [199, 46] on div at bounding box center [294, 130] width 588 height 261
click at [218, 45] on div at bounding box center [294, 130] width 588 height 261
click at [194, 41] on div at bounding box center [294, 130] width 588 height 261
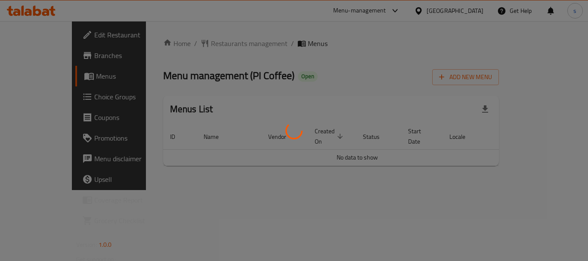
click at [192, 46] on div at bounding box center [294, 130] width 588 height 261
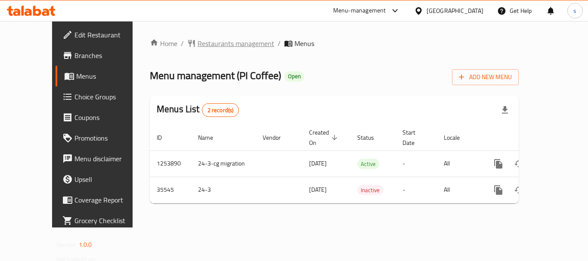
click at [197, 43] on span "Restaurants management" at bounding box center [235, 43] width 77 height 10
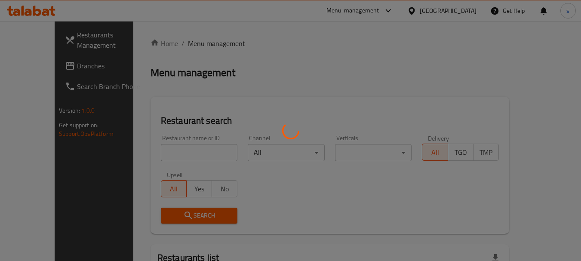
click at [173, 157] on div at bounding box center [290, 130] width 581 height 261
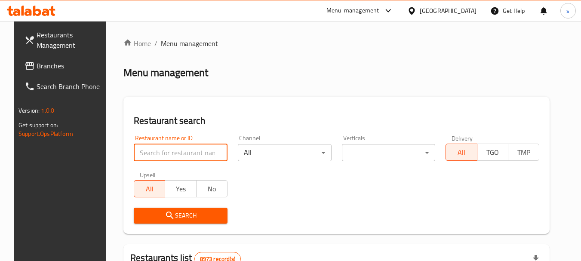
click at [189, 151] on input "search" at bounding box center [181, 152] width 94 height 17
paste input "18351"
type input "18351"
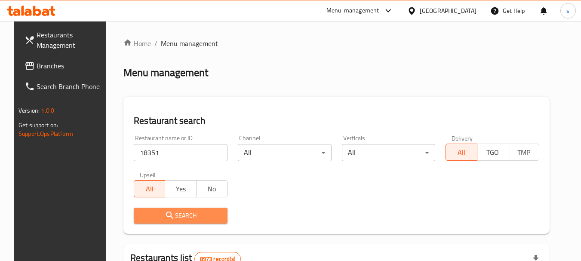
click at [155, 214] on span "Search" at bounding box center [181, 215] width 80 height 11
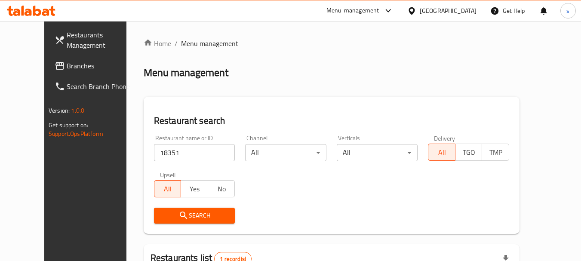
scroll to position [115, 0]
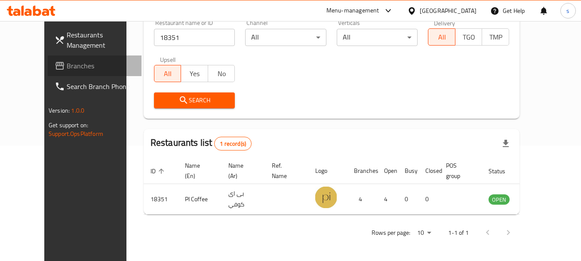
click at [67, 65] on span "Branches" at bounding box center [101, 66] width 68 height 10
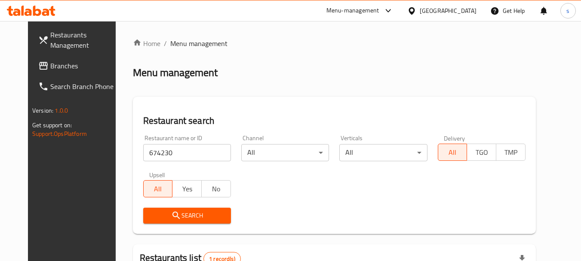
scroll to position [112, 0]
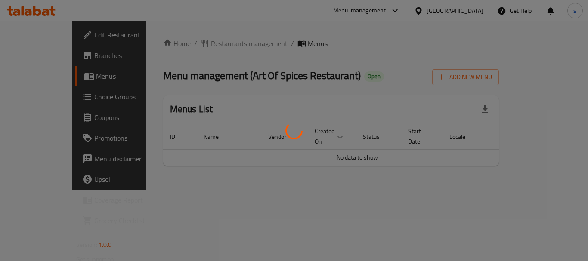
click at [206, 46] on div at bounding box center [294, 130] width 588 height 261
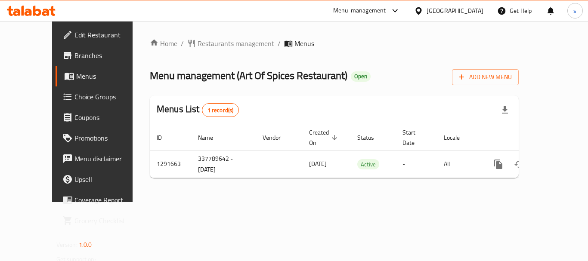
click at [207, 38] on div "Home / Restaurants management / Menus Menu management ( Art Of Spices Restauran…" at bounding box center [334, 111] width 369 height 147
click at [207, 40] on span "Restaurants management" at bounding box center [235, 43] width 77 height 10
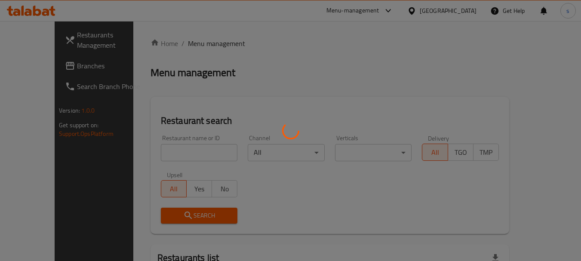
click at [162, 152] on div at bounding box center [290, 130] width 581 height 261
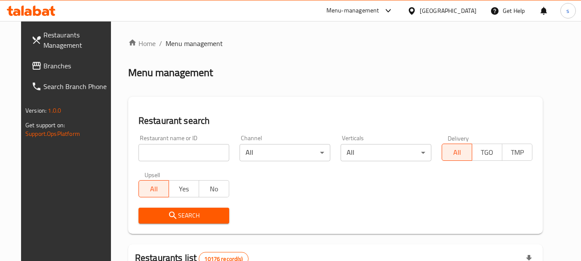
click at [163, 152] on input "search" at bounding box center [184, 152] width 91 height 17
paste input "698815"
type input "698815"
click at [169, 214] on icon "submit" at bounding box center [172, 215] width 7 height 7
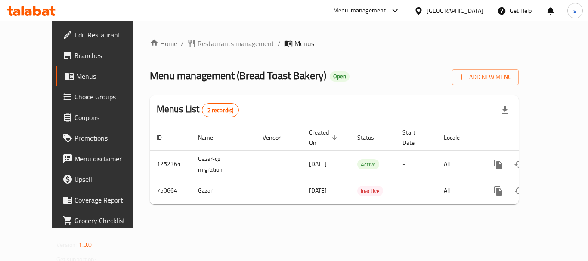
click at [194, 42] on div at bounding box center [294, 130] width 588 height 261
click at [197, 44] on span "Restaurants management" at bounding box center [235, 43] width 77 height 10
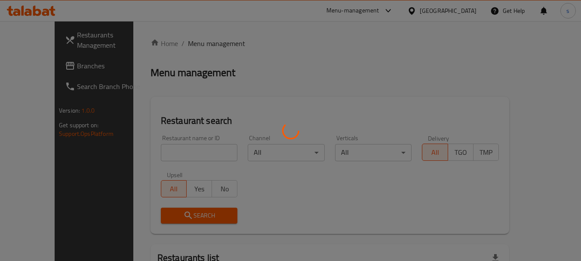
click at [132, 147] on div at bounding box center [290, 130] width 581 height 261
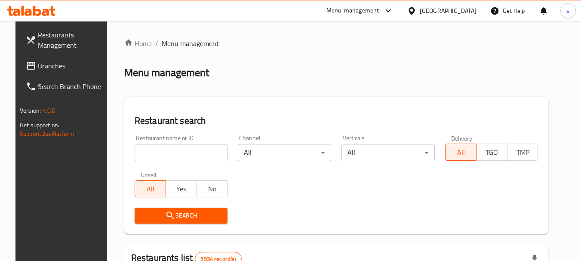
click at [144, 151] on input "search" at bounding box center [181, 152] width 93 height 17
paste input "649027"
type input "649027"
click at [153, 216] on span "Search" at bounding box center [182, 215] width 80 height 11
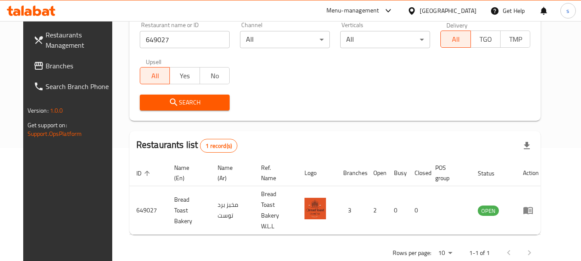
scroll to position [115, 0]
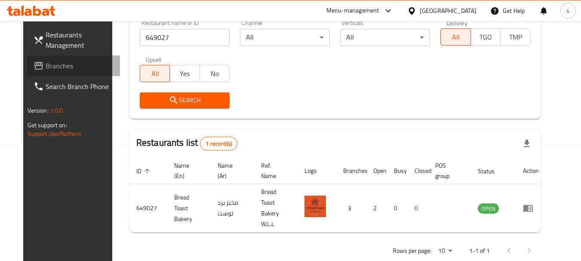
click at [46, 63] on span "Branches" at bounding box center [80, 66] width 68 height 10
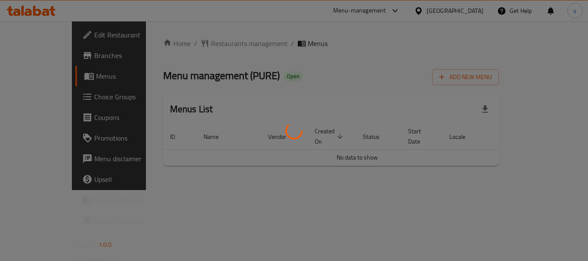
click at [174, 42] on div at bounding box center [294, 130] width 588 height 261
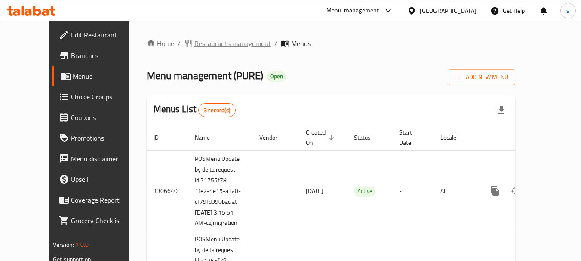
click at [194, 47] on span "Restaurants management" at bounding box center [232, 43] width 77 height 10
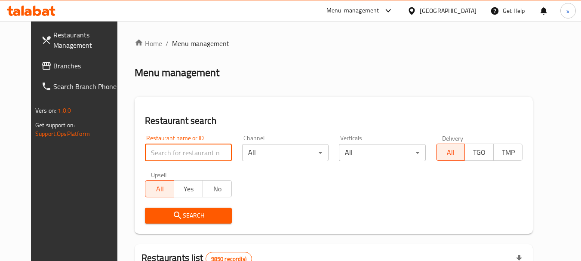
click at [162, 149] on input "search" at bounding box center [188, 152] width 86 height 17
paste input "701631"
type input "701631"
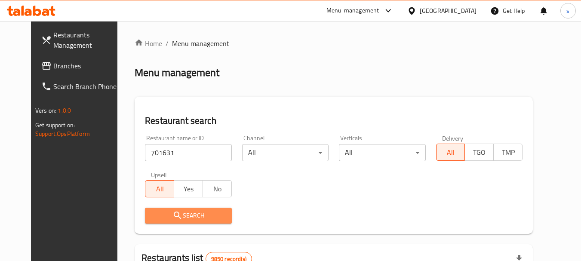
click at [153, 221] on span "Search" at bounding box center [188, 215] width 73 height 11
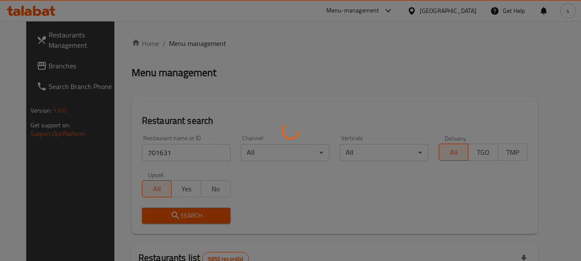
scroll to position [129, 0]
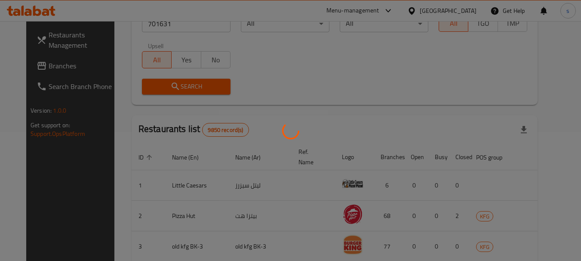
click at [181, 86] on div at bounding box center [290, 130] width 581 height 261
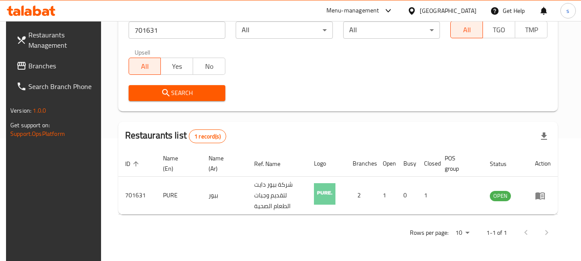
click at [338, 81] on div "Search" at bounding box center [337, 93] width 429 height 26
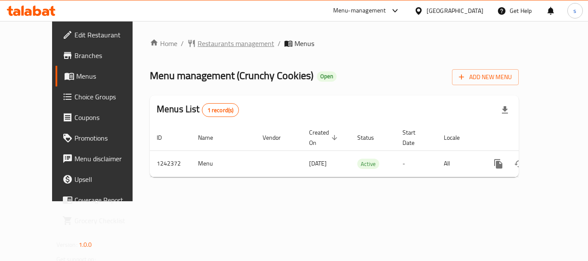
click at [197, 49] on span "Restaurants management" at bounding box center [235, 43] width 77 height 10
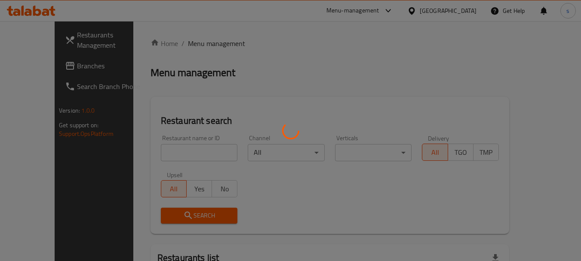
click at [156, 160] on div at bounding box center [290, 130] width 581 height 261
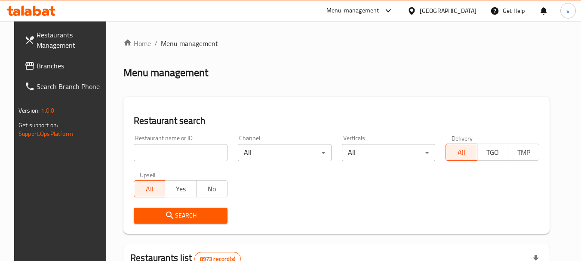
click at [156, 155] on input "search" at bounding box center [181, 152] width 94 height 17
paste input "681111"
type input "681111"
click at [165, 212] on icon "submit" at bounding box center [170, 215] width 10 height 10
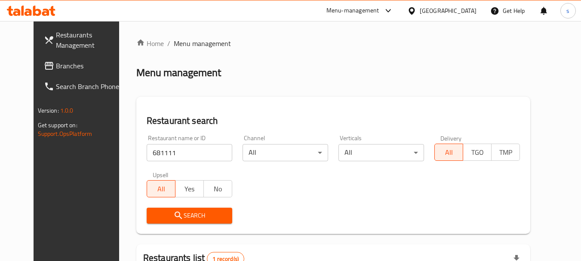
scroll to position [112, 0]
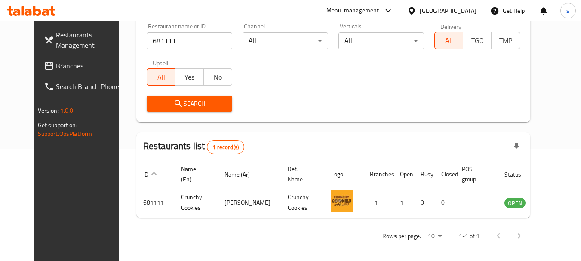
click at [56, 62] on span "Branches" at bounding box center [90, 66] width 68 height 10
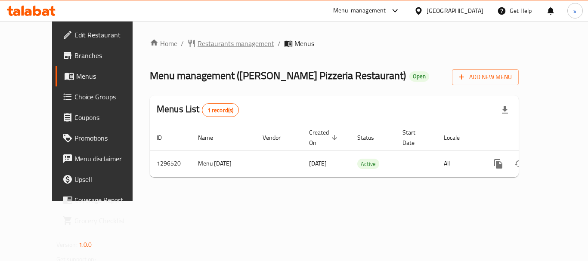
click at [198, 46] on span "Restaurants management" at bounding box center [235, 43] width 77 height 10
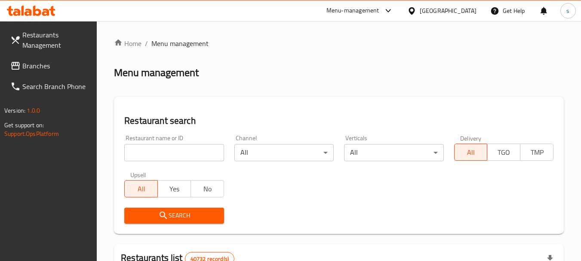
click at [139, 147] on div at bounding box center [290, 130] width 581 height 261
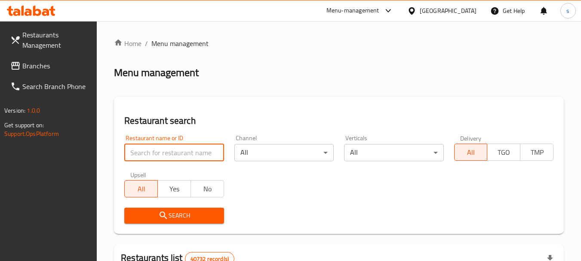
click at [143, 153] on input "search" at bounding box center [173, 152] width 99 height 17
paste input "700103"
type input "700103"
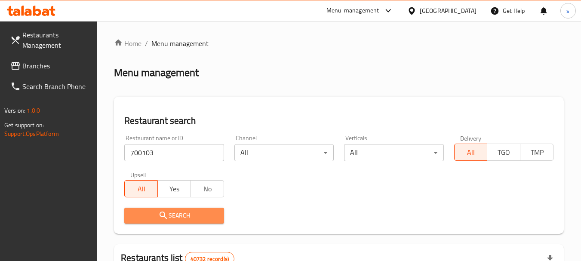
click at [155, 219] on span "Search" at bounding box center [174, 215] width 86 height 11
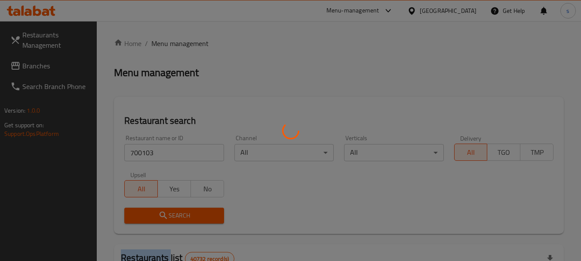
click at [155, 219] on div at bounding box center [290, 130] width 581 height 261
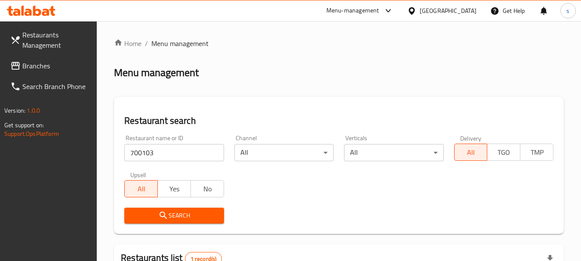
click at [276, 219] on div "Search" at bounding box center [339, 216] width 440 height 26
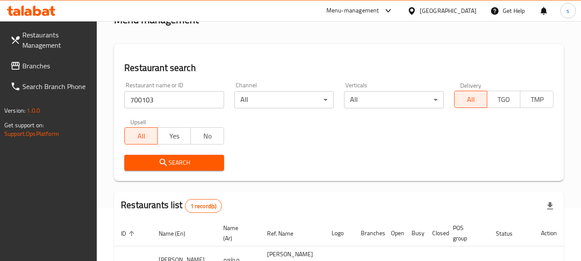
scroll to position [123, 0]
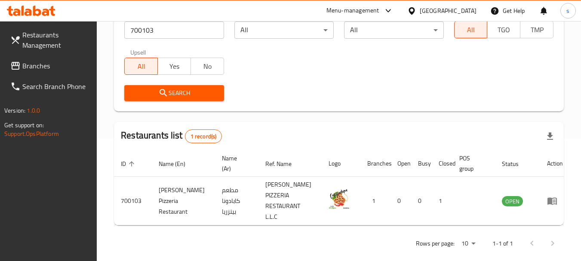
click at [52, 69] on span "Branches" at bounding box center [56, 66] width 68 height 10
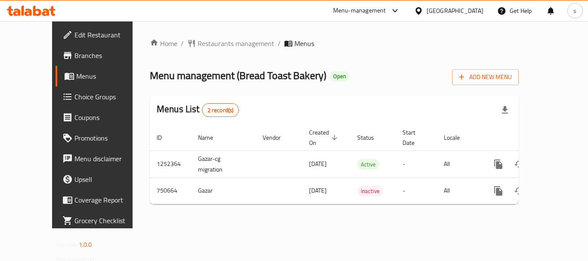
click at [206, 40] on span "Restaurants management" at bounding box center [235, 43] width 77 height 10
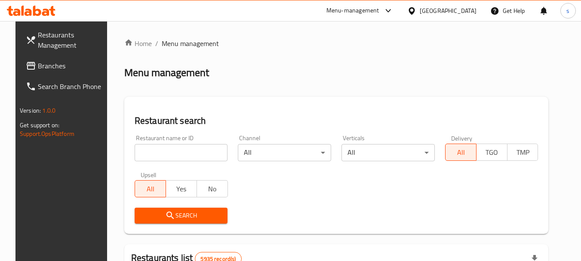
click at [151, 151] on input "search" at bounding box center [181, 152] width 93 height 17
paste input "649027"
type input "649027"
click at [145, 218] on span "Search" at bounding box center [182, 215] width 80 height 11
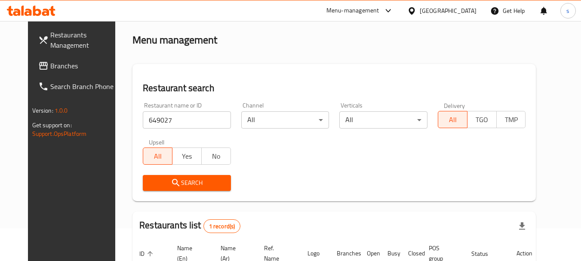
scroll to position [112, 0]
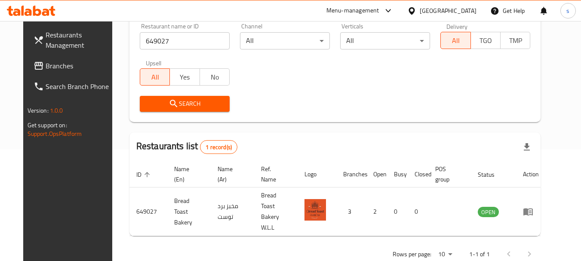
click at [46, 65] on span "Branches" at bounding box center [80, 66] width 68 height 10
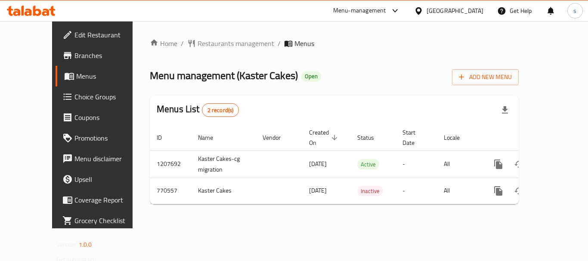
click at [203, 45] on div "Home / Restaurants management / Menus Menu management ( [PERSON_NAME] Cakes ) O…" at bounding box center [334, 124] width 369 height 173
click at [204, 45] on span "Restaurants management" at bounding box center [235, 43] width 77 height 10
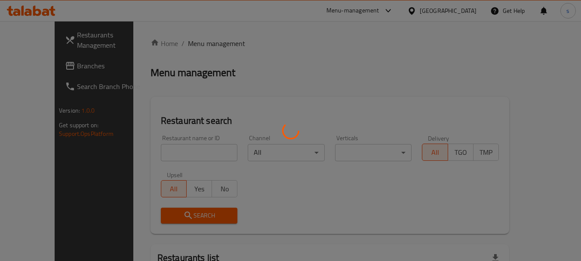
click at [145, 148] on div at bounding box center [290, 130] width 581 height 261
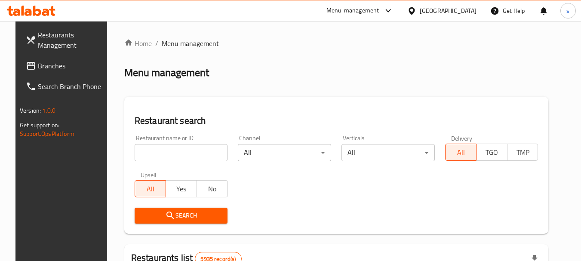
click at [146, 151] on input "search" at bounding box center [181, 152] width 93 height 17
paste input "651557"
type input "651557"
click at [149, 213] on span "Search" at bounding box center [182, 215] width 80 height 11
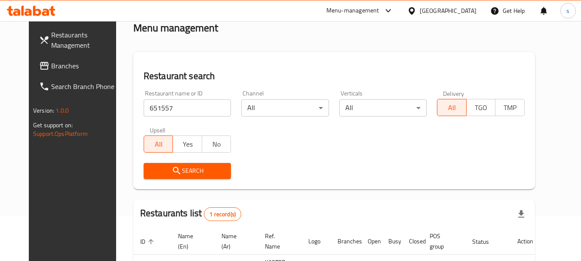
scroll to position [112, 0]
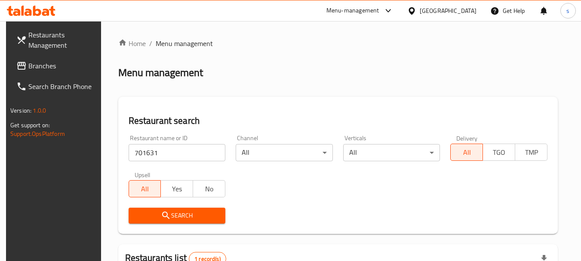
scroll to position [123, 0]
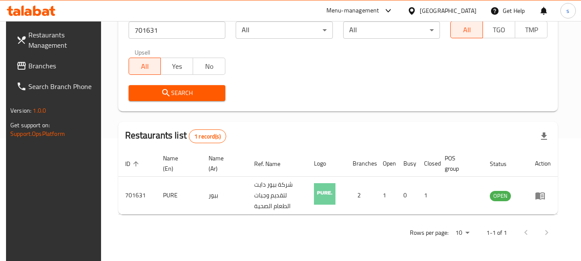
click at [46, 69] on span "Branches" at bounding box center [62, 66] width 68 height 10
